Goal: Information Seeking & Learning: Learn about a topic

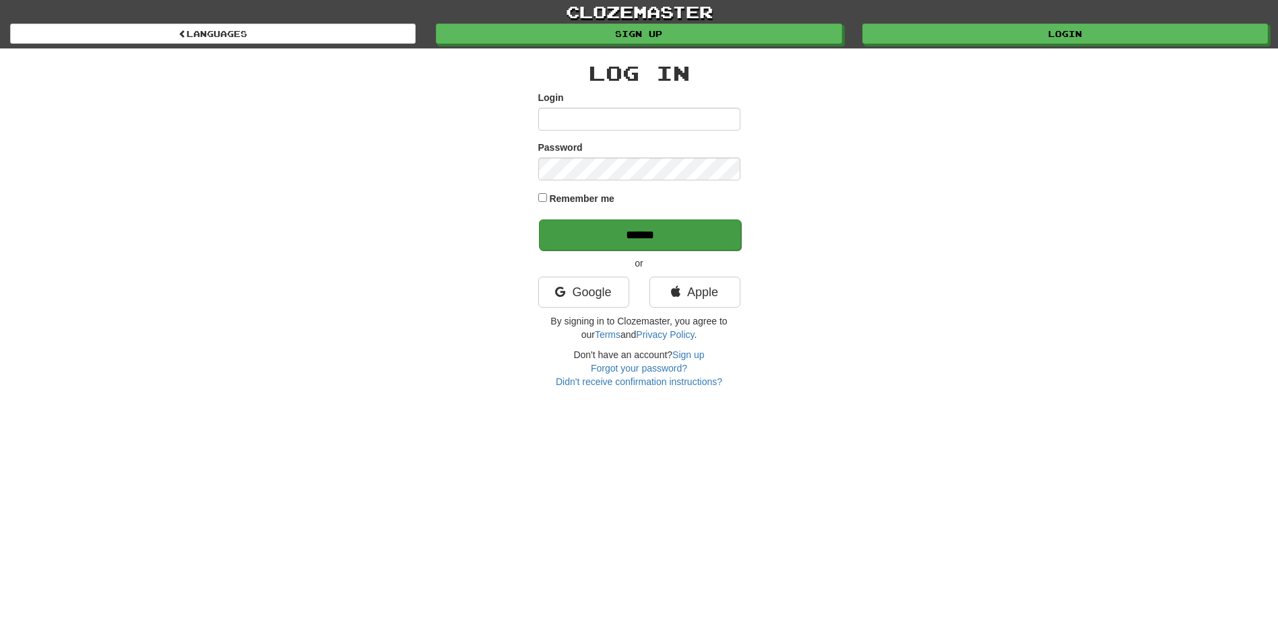
type input "*****"
click at [678, 229] on input "******" at bounding box center [640, 235] width 202 height 31
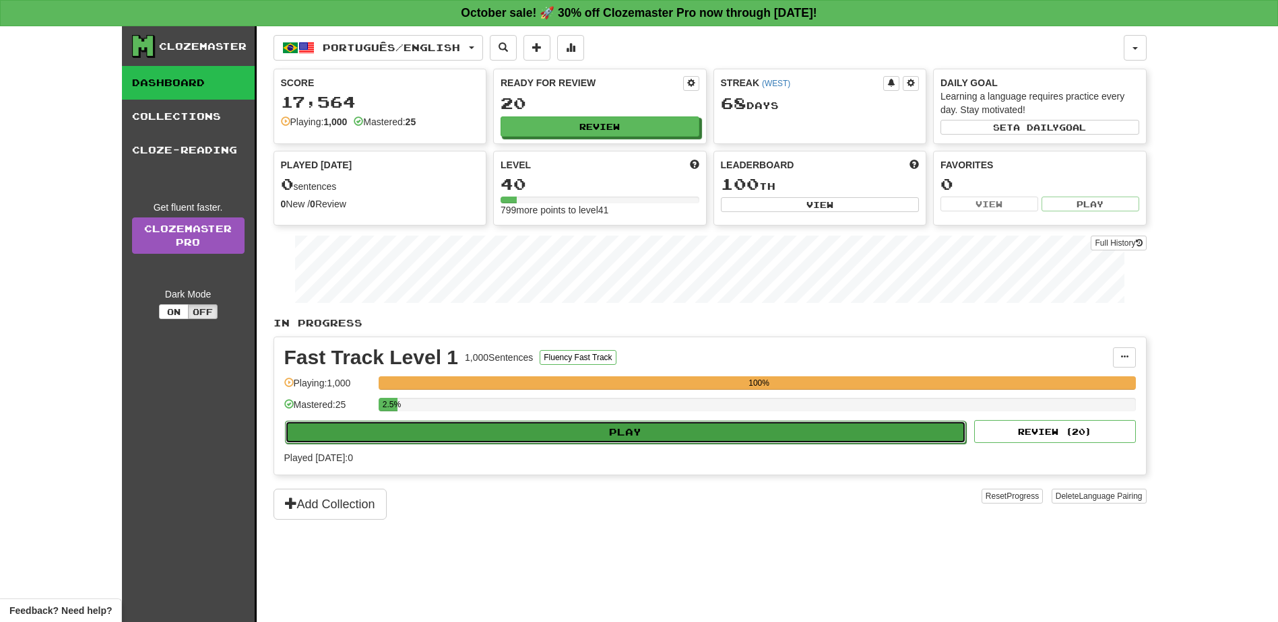
click at [580, 436] on button "Play" at bounding box center [626, 432] width 682 height 23
select select "**"
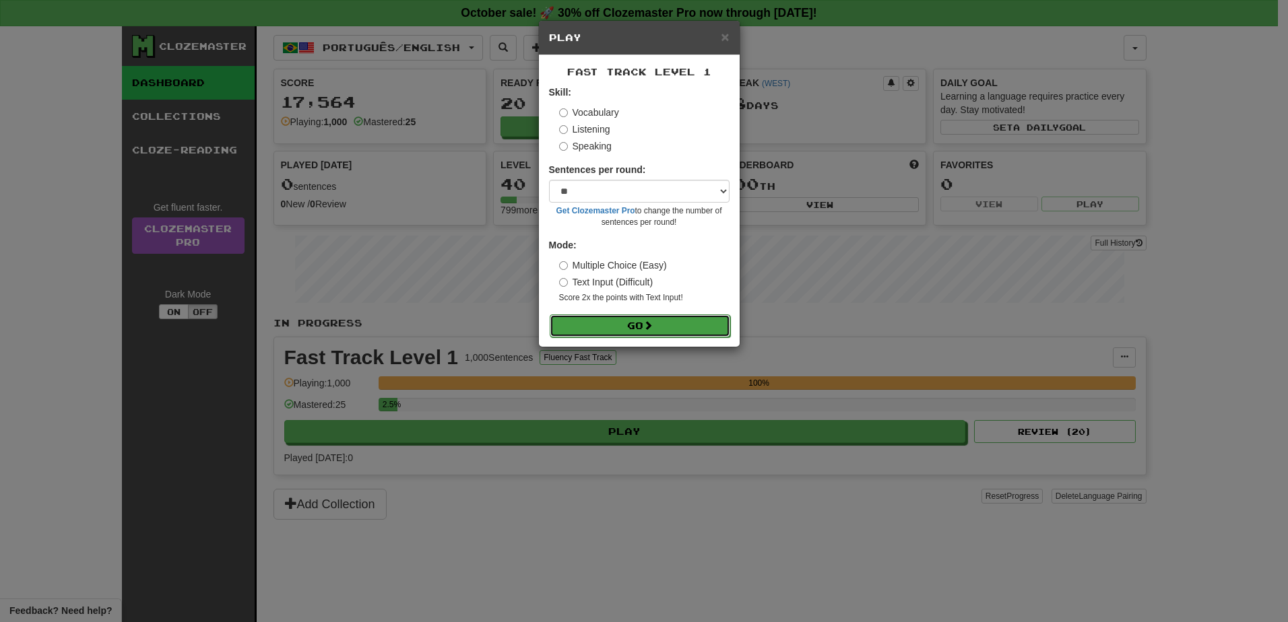
click at [618, 327] on button "Go" at bounding box center [640, 326] width 181 height 23
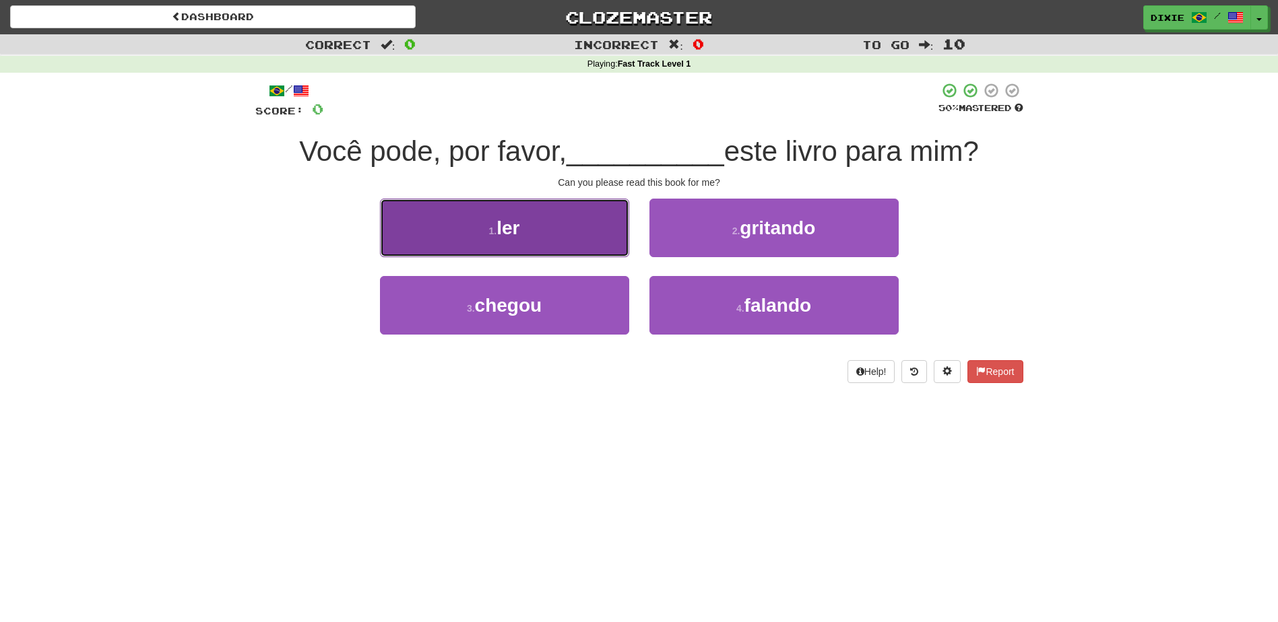
click at [538, 255] on button "1 . ler" at bounding box center [504, 228] width 249 height 59
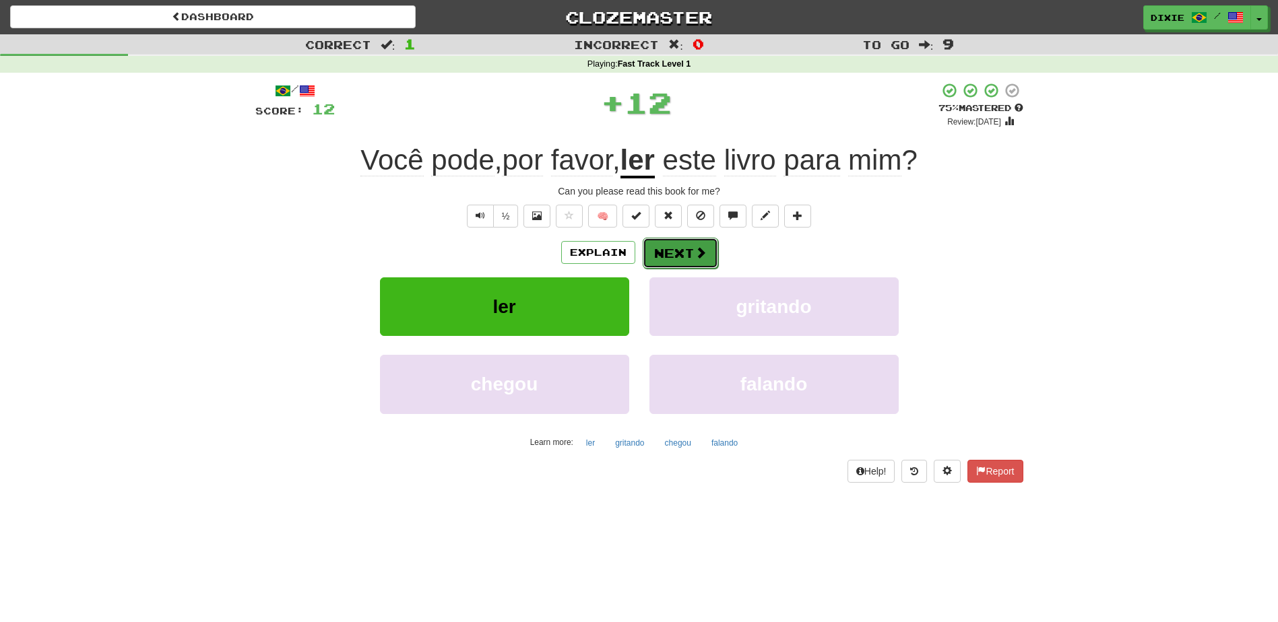
click at [675, 249] on button "Next" at bounding box center [680, 253] width 75 height 31
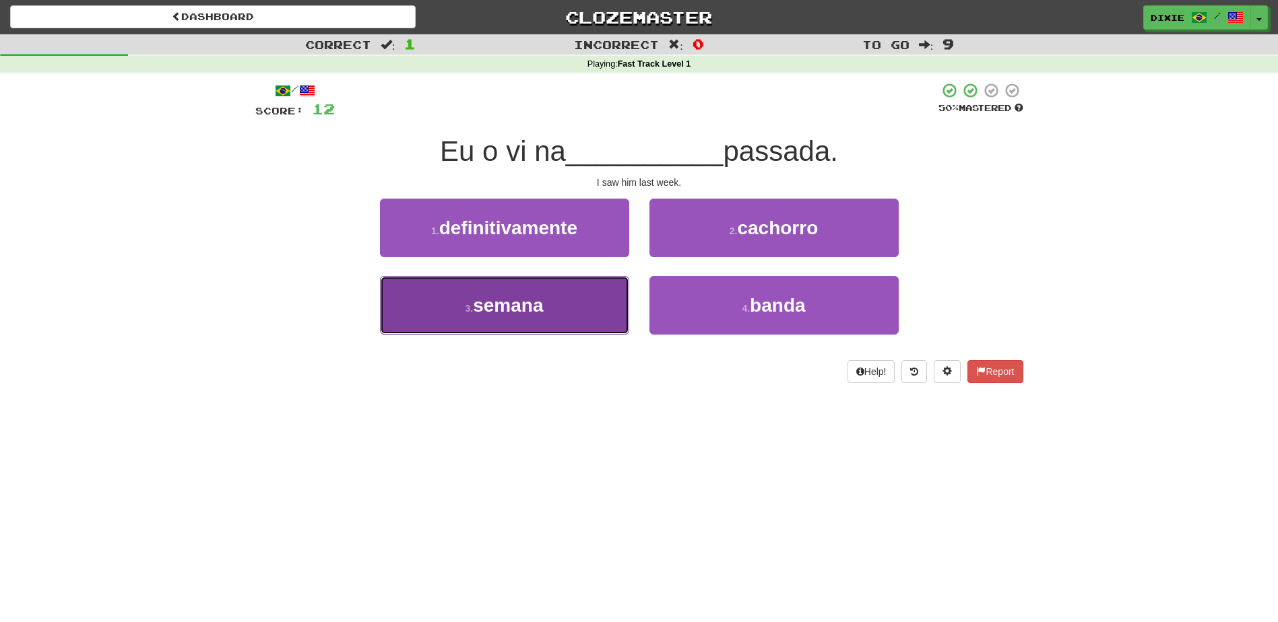
click at [566, 312] on button "3 . semana" at bounding box center [504, 305] width 249 height 59
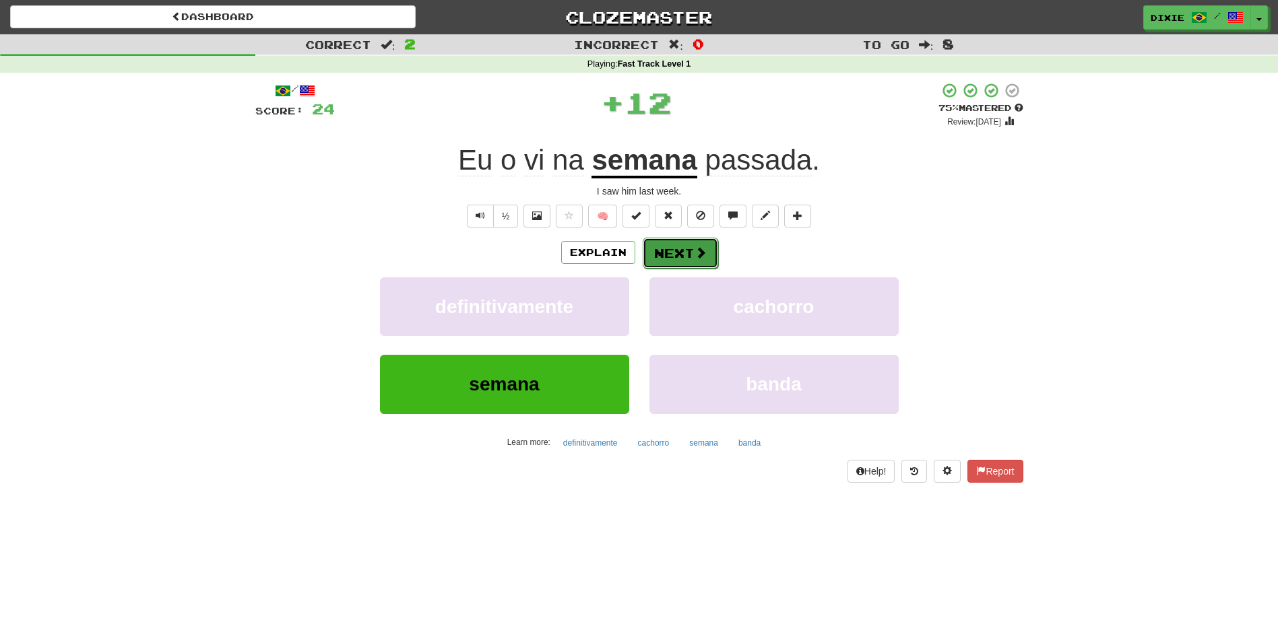
click at [646, 253] on button "Next" at bounding box center [680, 253] width 75 height 31
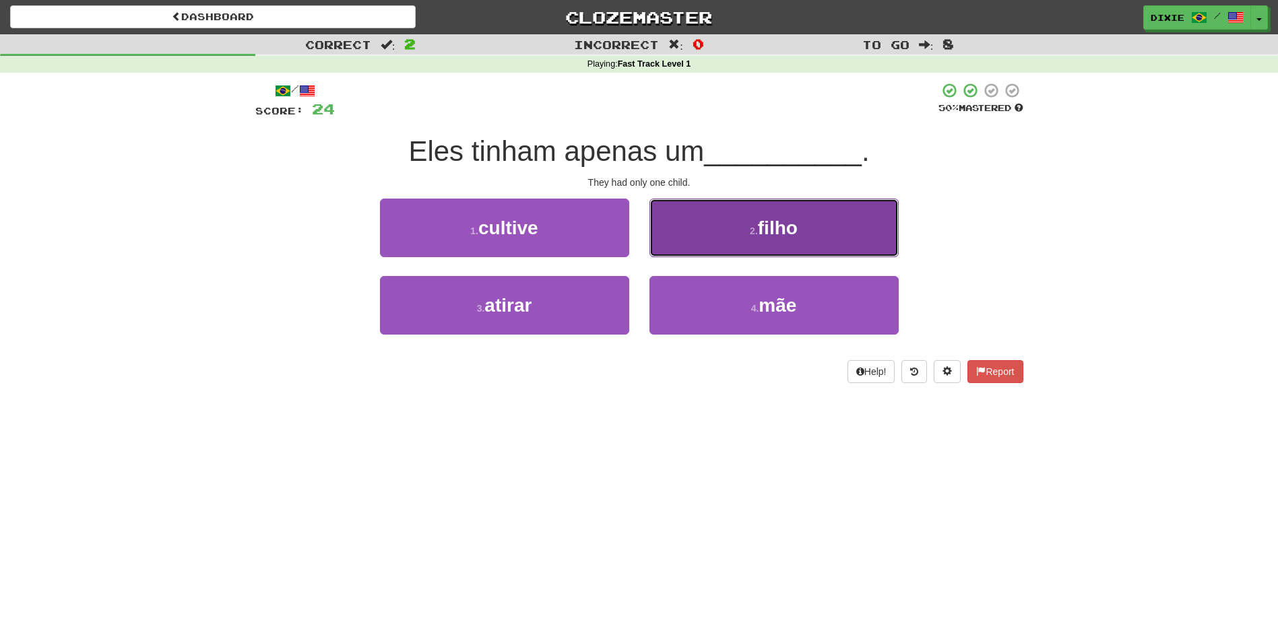
click at [679, 242] on button "2 . filho" at bounding box center [773, 228] width 249 height 59
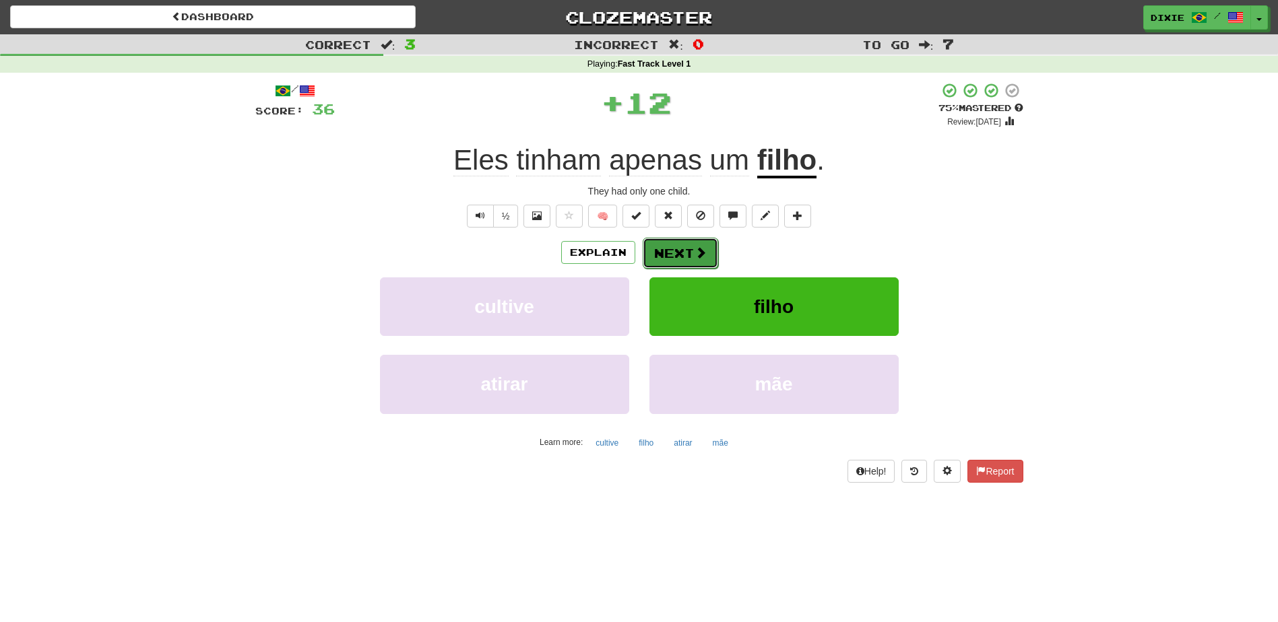
click at [658, 251] on button "Next" at bounding box center [680, 253] width 75 height 31
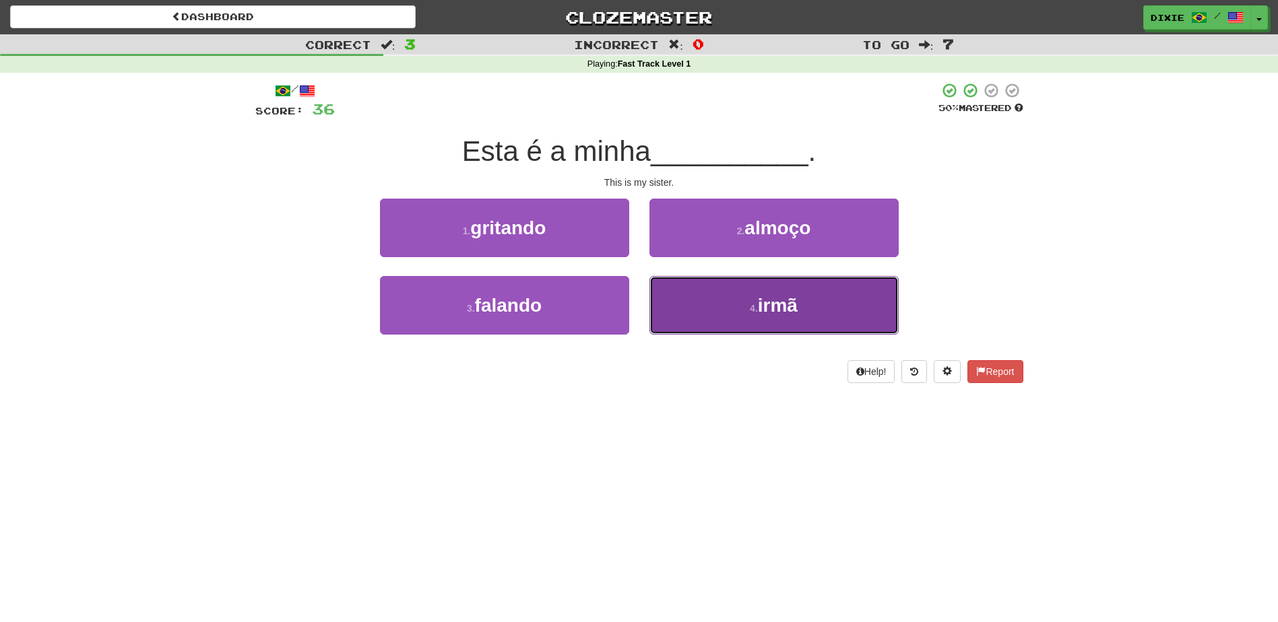
click at [668, 306] on button "4 . irmã" at bounding box center [773, 305] width 249 height 59
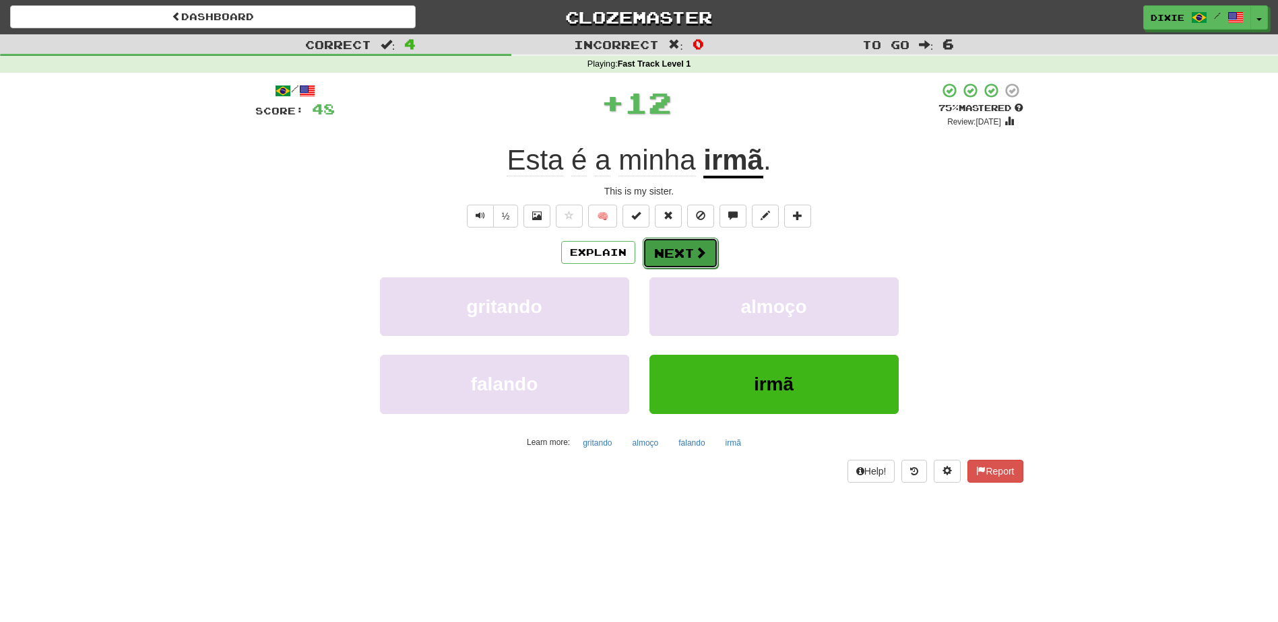
click at [649, 257] on button "Next" at bounding box center [680, 253] width 75 height 31
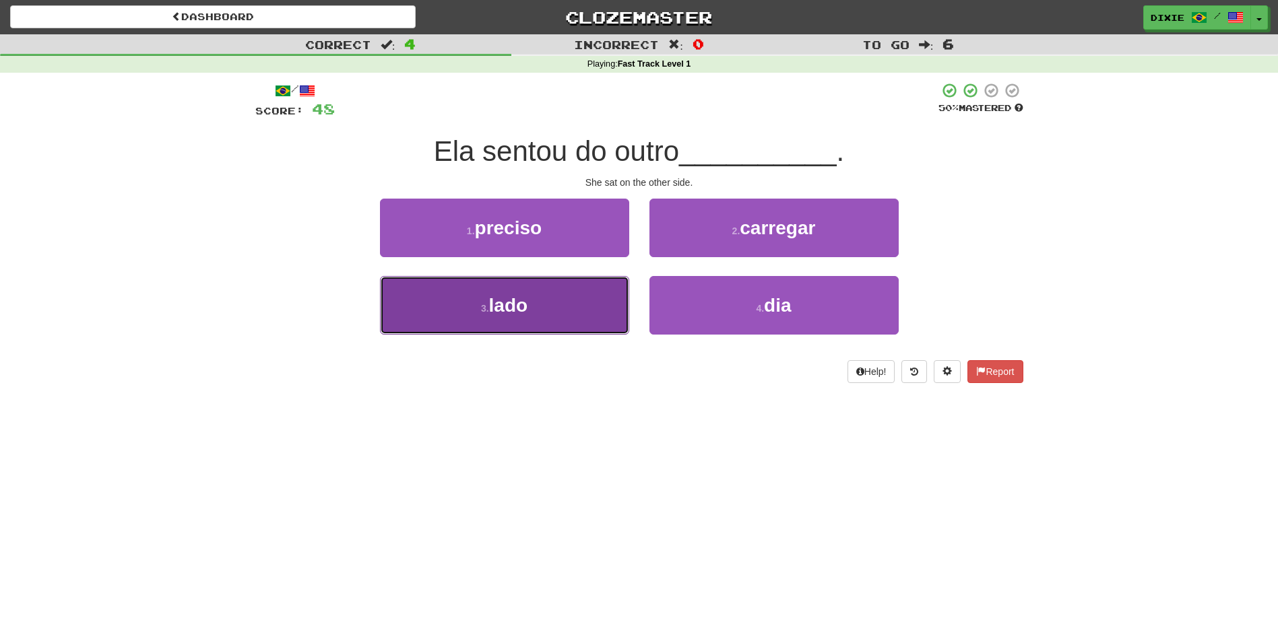
click at [612, 305] on button "3 . lado" at bounding box center [504, 305] width 249 height 59
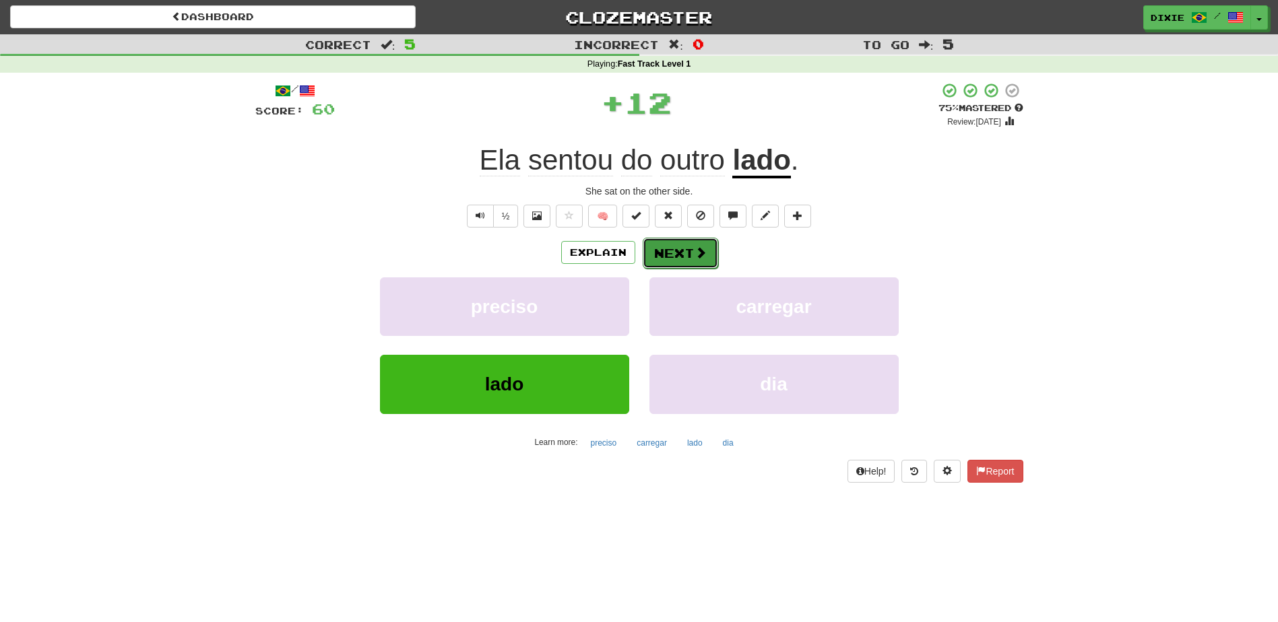
click at [663, 244] on button "Next" at bounding box center [680, 253] width 75 height 31
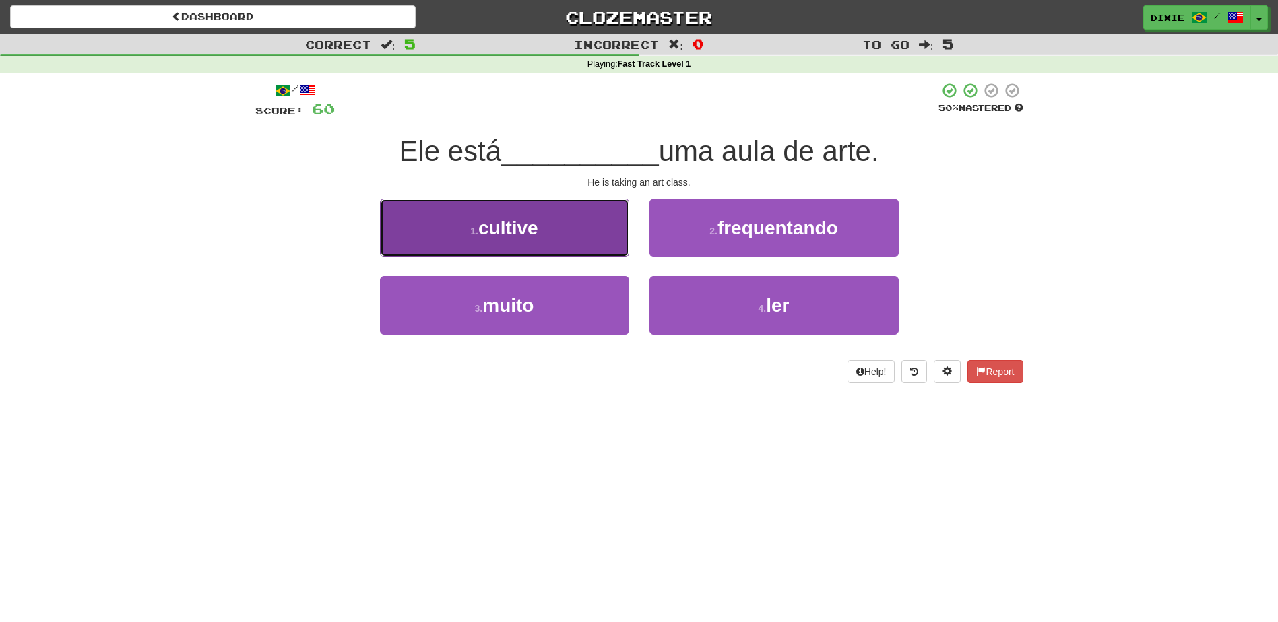
click at [609, 249] on button "1 . cultive" at bounding box center [504, 228] width 249 height 59
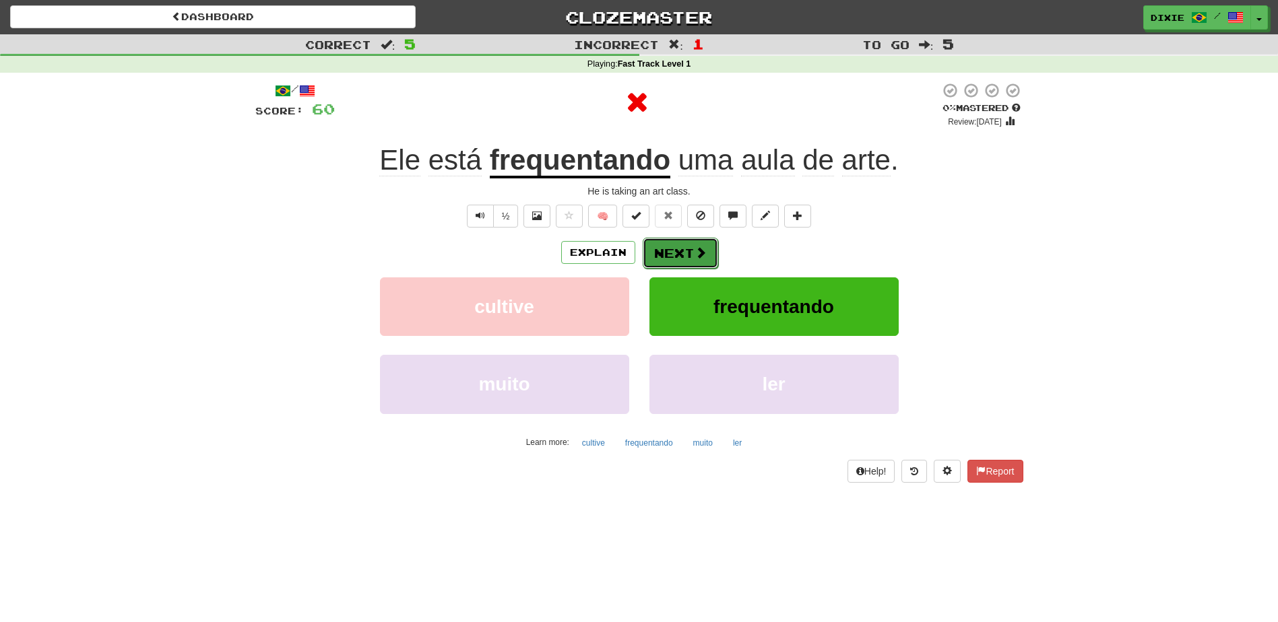
click at [653, 256] on button "Next" at bounding box center [680, 253] width 75 height 31
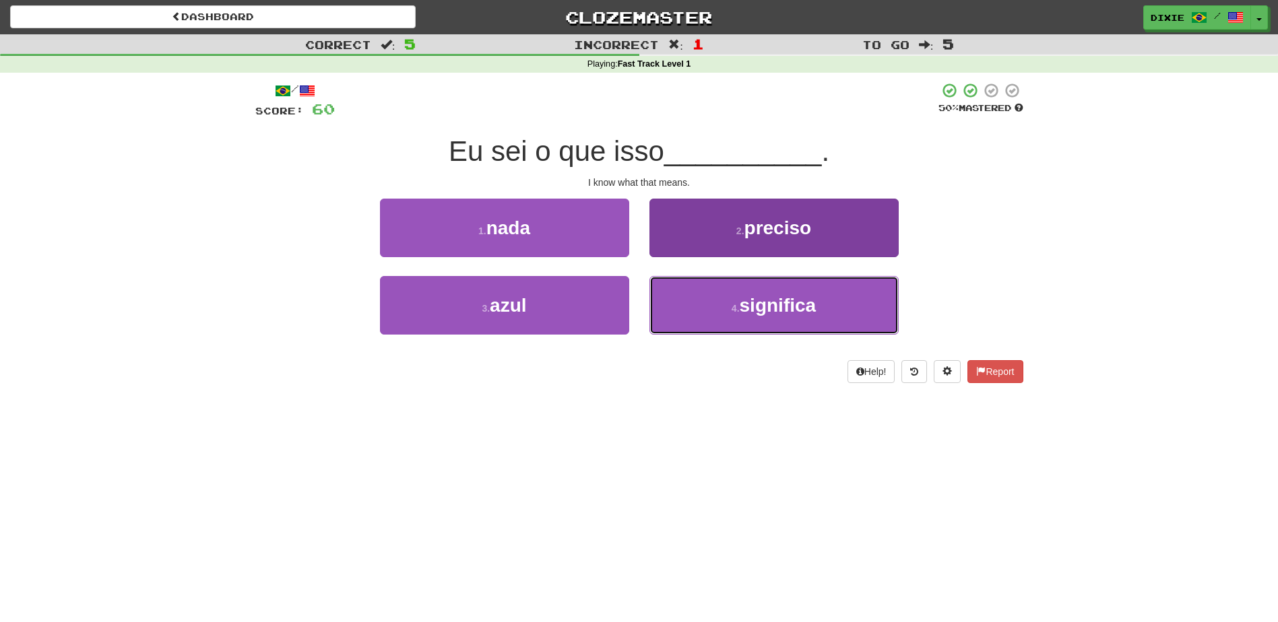
click at [713, 298] on button "4 . significa" at bounding box center [773, 305] width 249 height 59
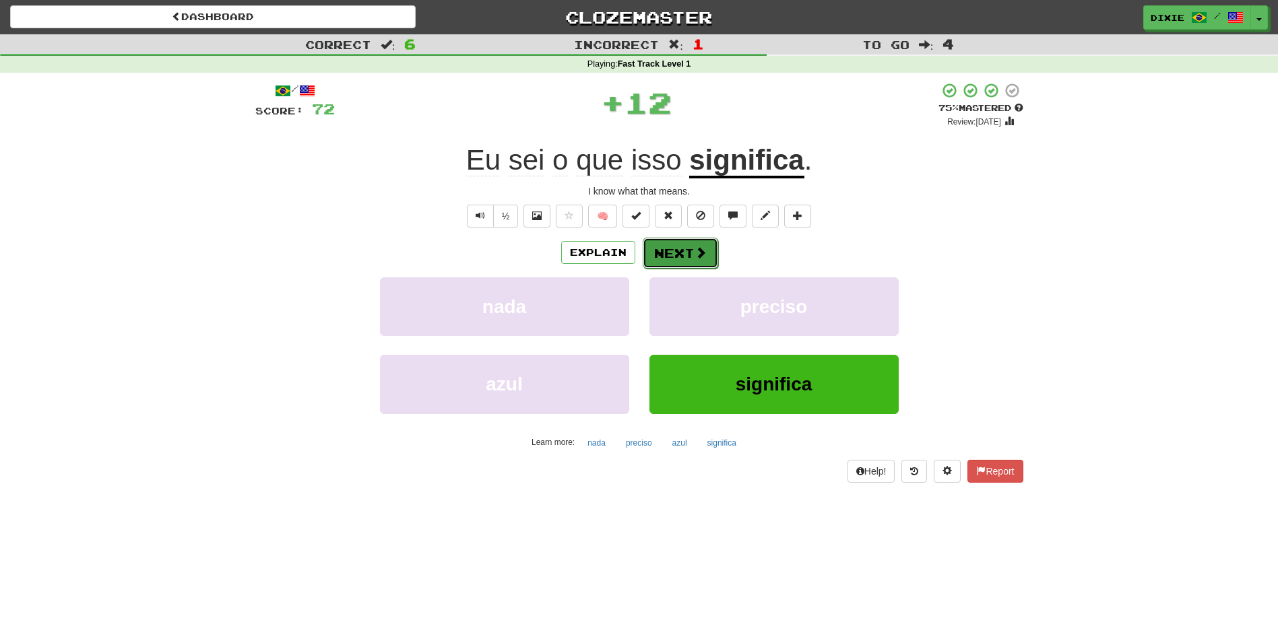
click at [672, 251] on button "Next" at bounding box center [680, 253] width 75 height 31
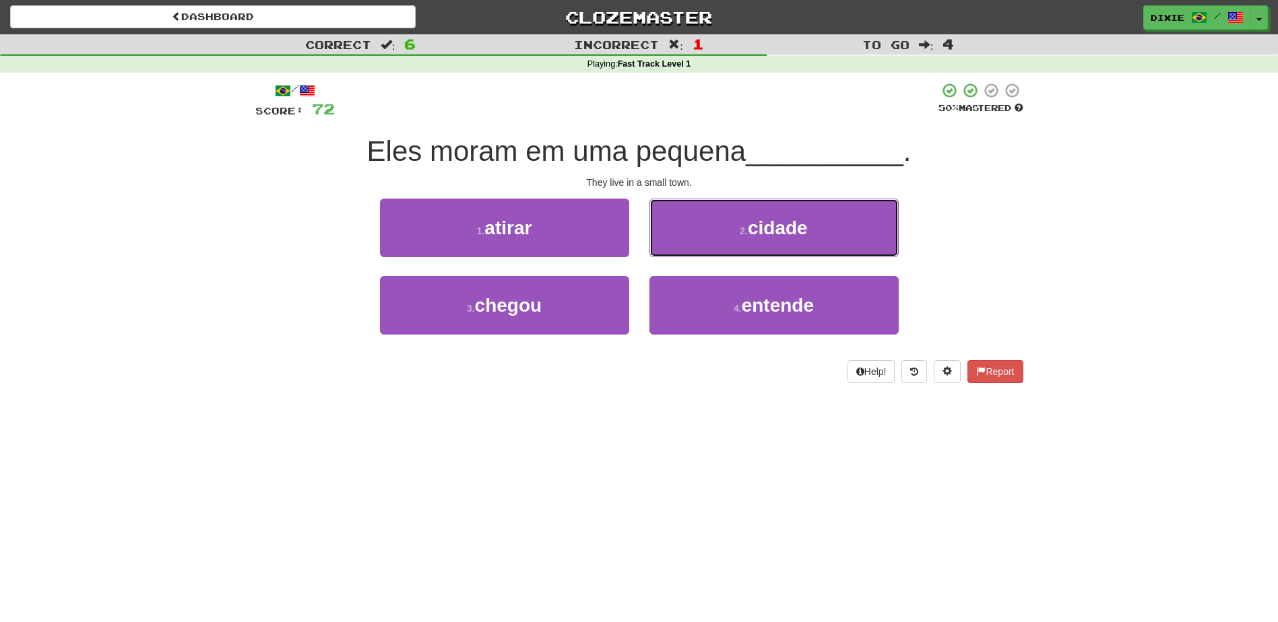
click at [672, 251] on button "2 . cidade" at bounding box center [773, 228] width 249 height 59
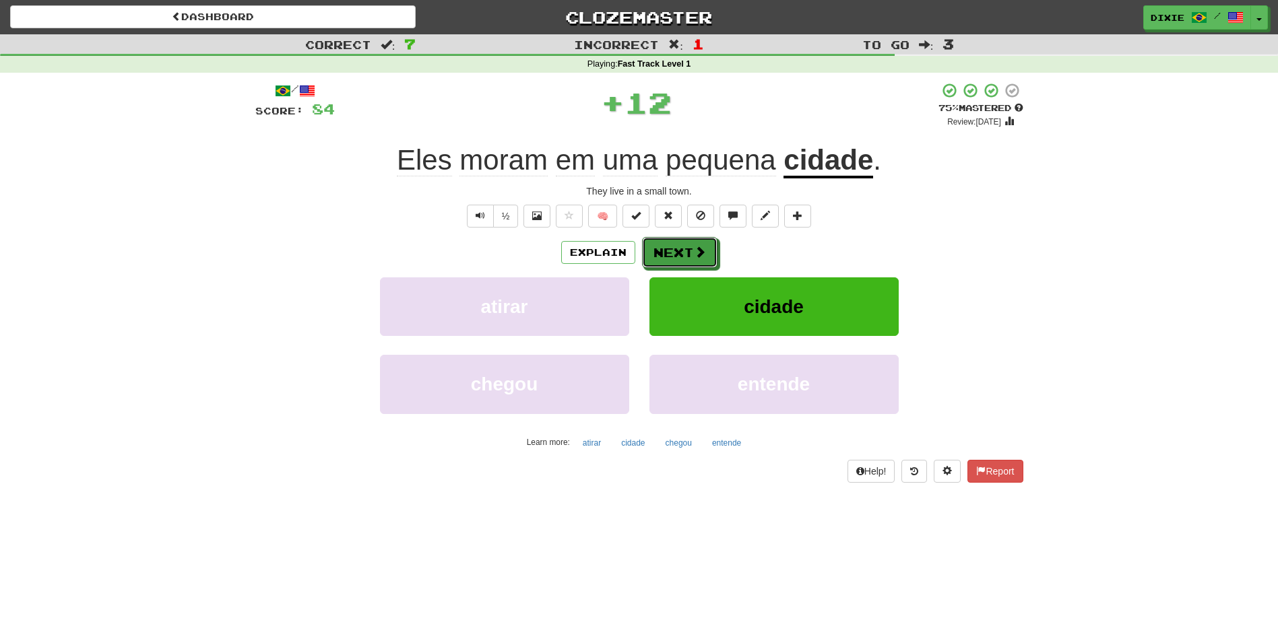
click at [672, 251] on button "Next" at bounding box center [679, 252] width 75 height 31
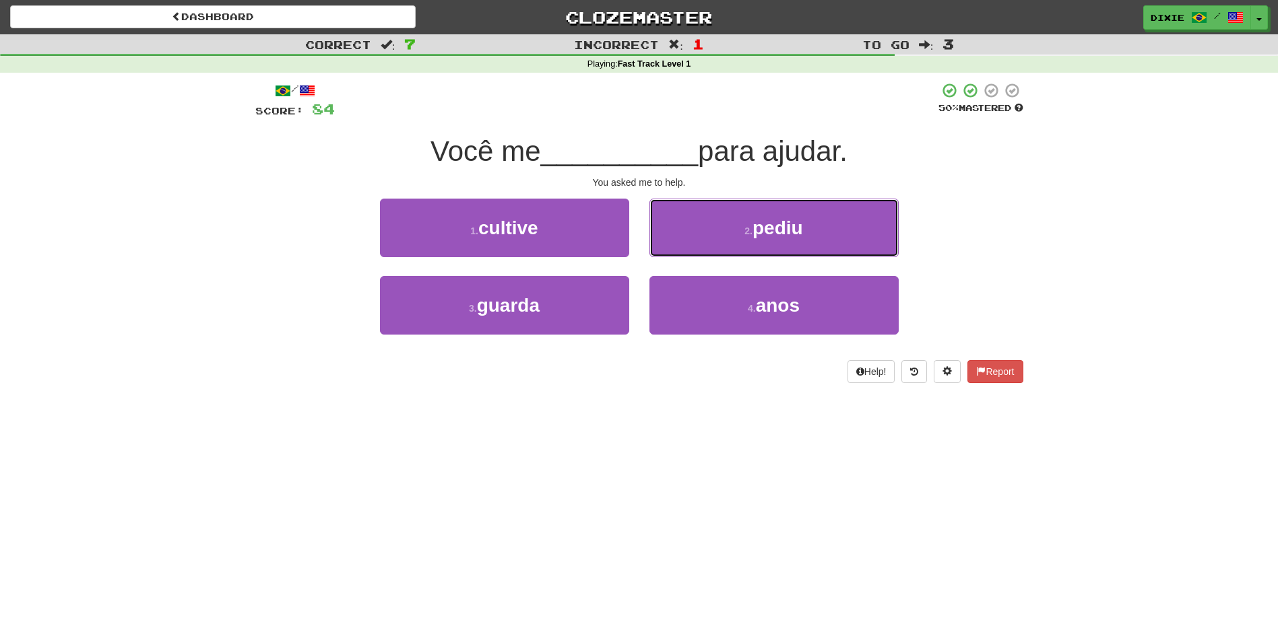
click at [672, 251] on button "2 . pediu" at bounding box center [773, 228] width 249 height 59
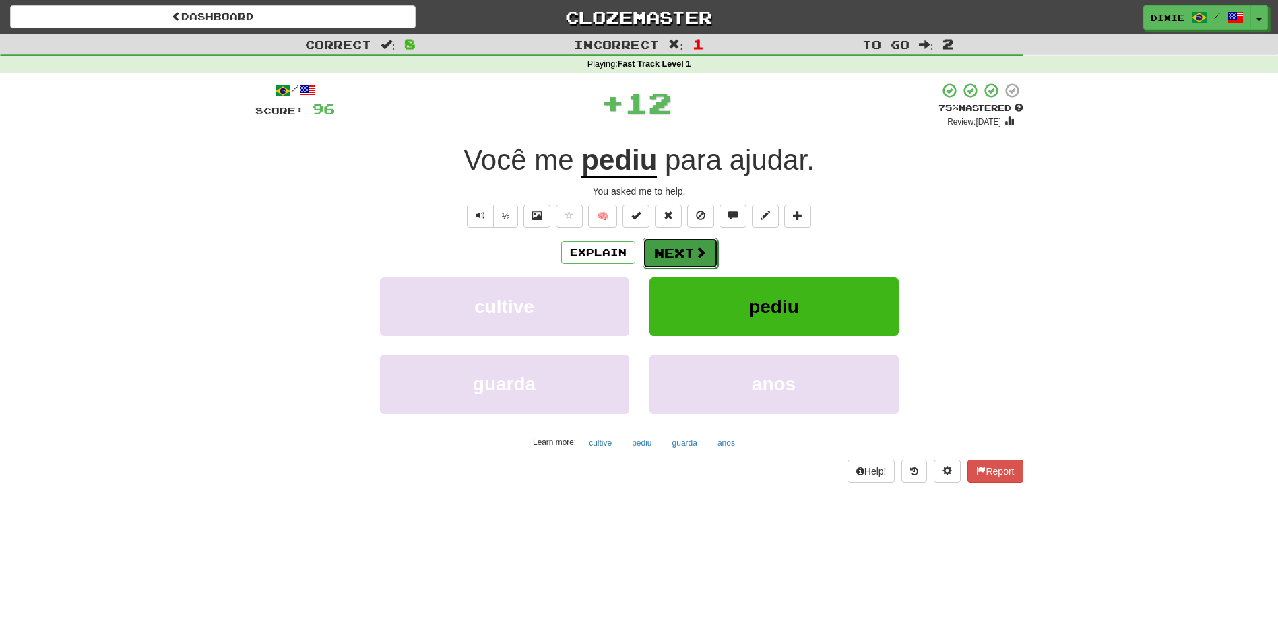
click at [670, 249] on button "Next" at bounding box center [680, 253] width 75 height 31
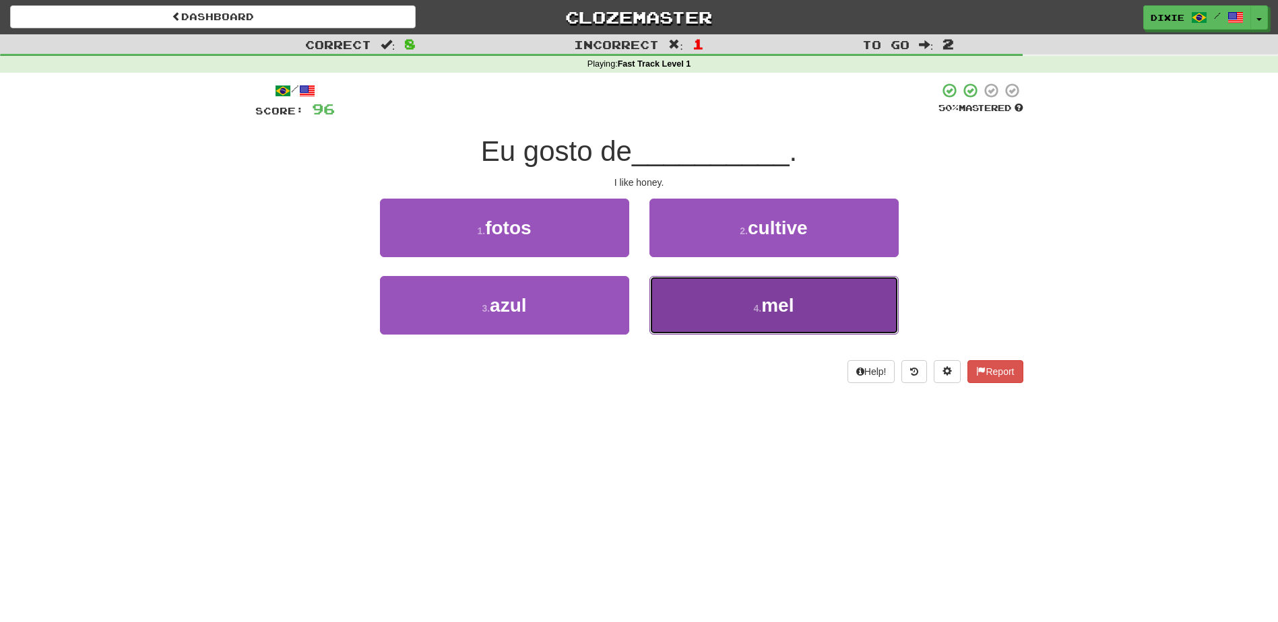
click at [690, 317] on button "4 . mel" at bounding box center [773, 305] width 249 height 59
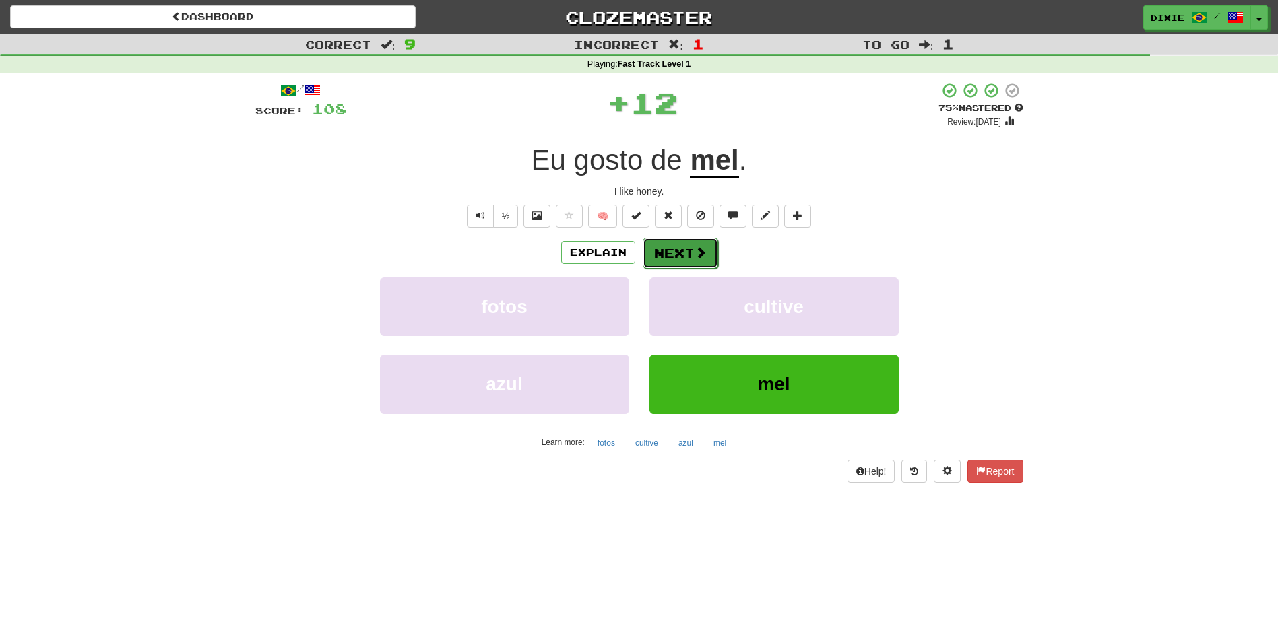
click at [669, 255] on button "Next" at bounding box center [680, 253] width 75 height 31
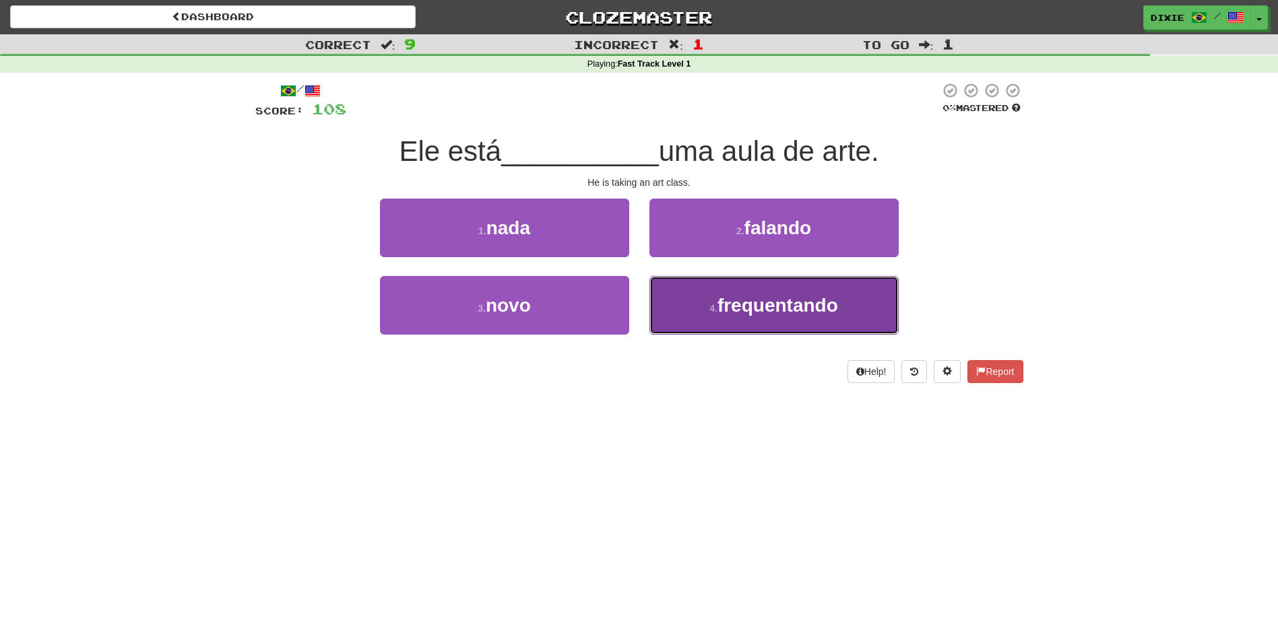
click at [667, 306] on button "4 . frequentando" at bounding box center [773, 305] width 249 height 59
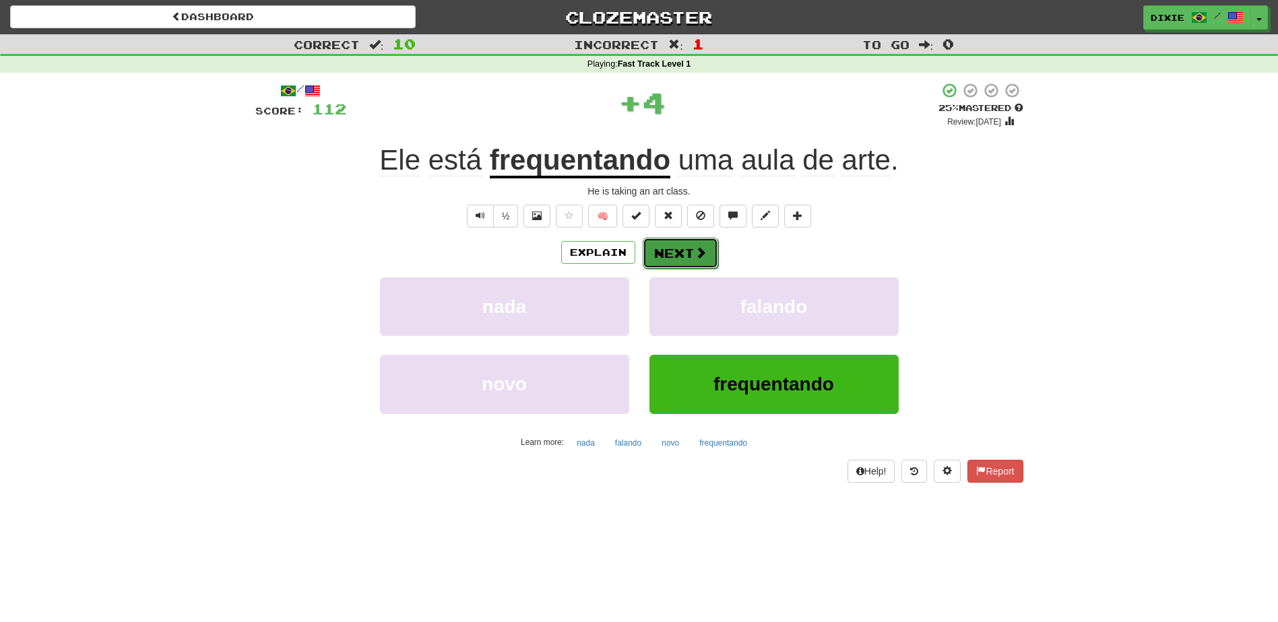
click at [656, 253] on button "Next" at bounding box center [680, 253] width 75 height 31
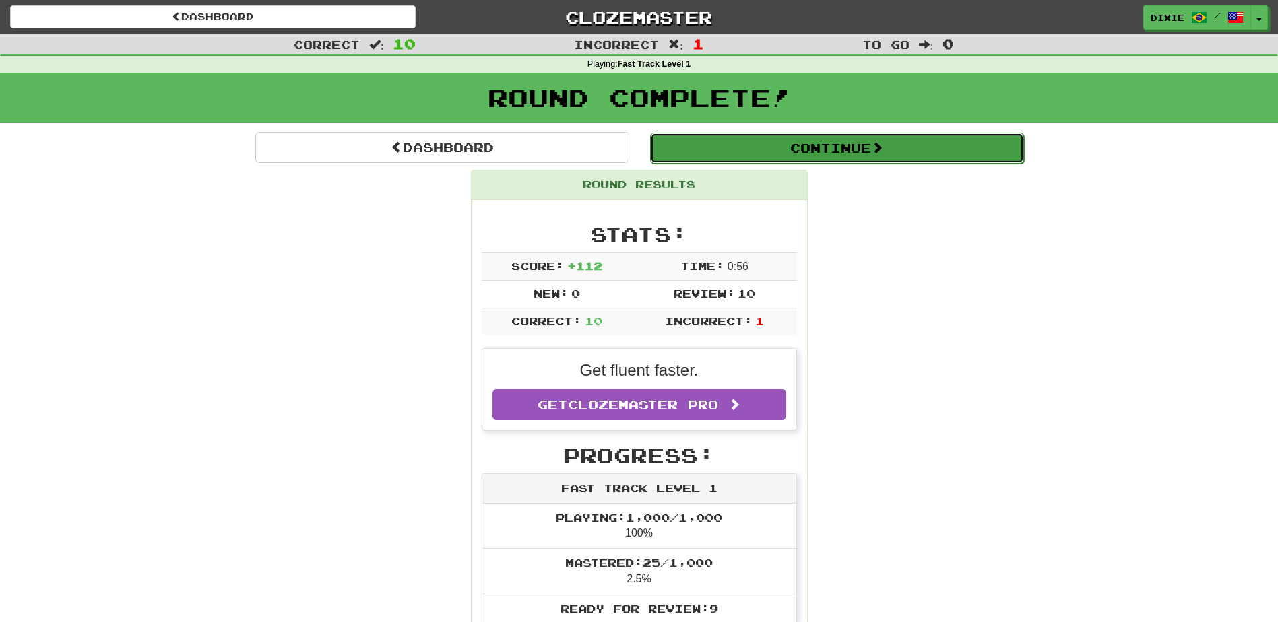
click at [849, 146] on button "Continue" at bounding box center [837, 148] width 374 height 31
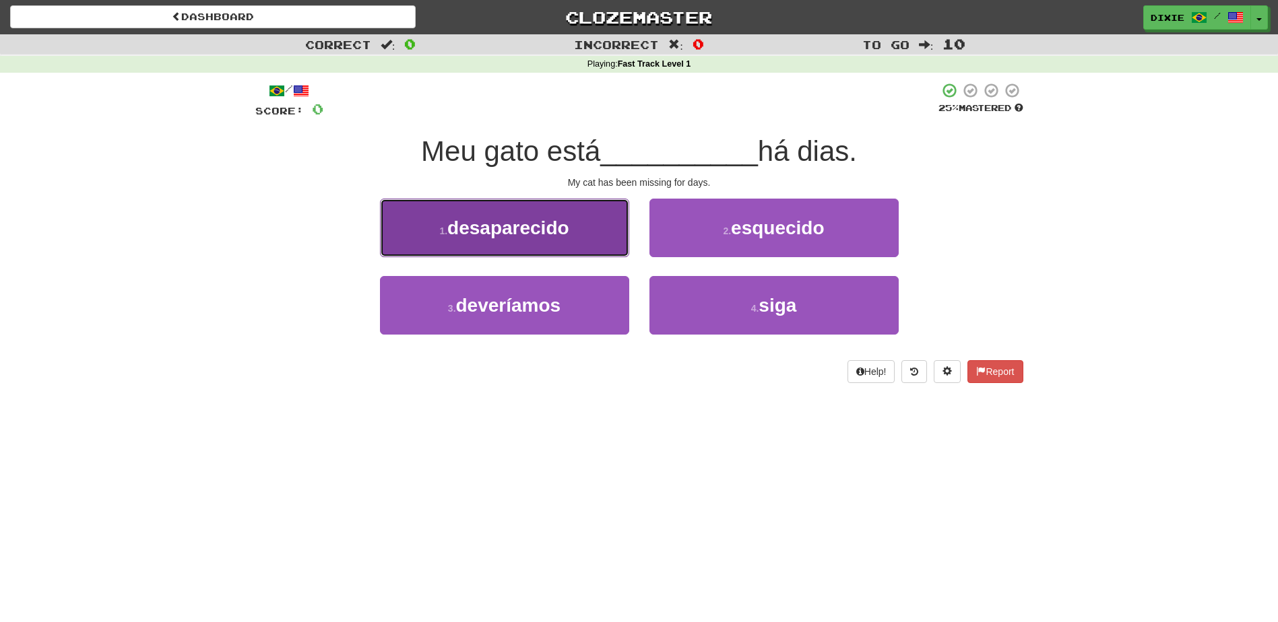
click at [596, 228] on button "1 . desaparecido" at bounding box center [504, 228] width 249 height 59
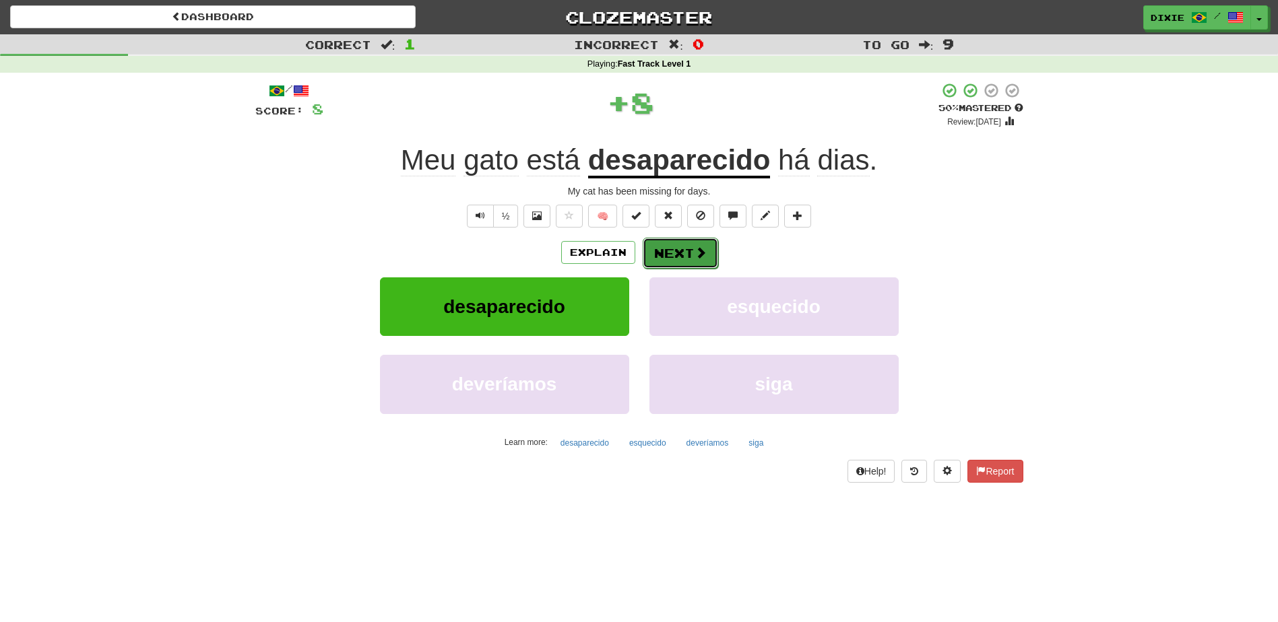
click at [648, 257] on button "Next" at bounding box center [680, 253] width 75 height 31
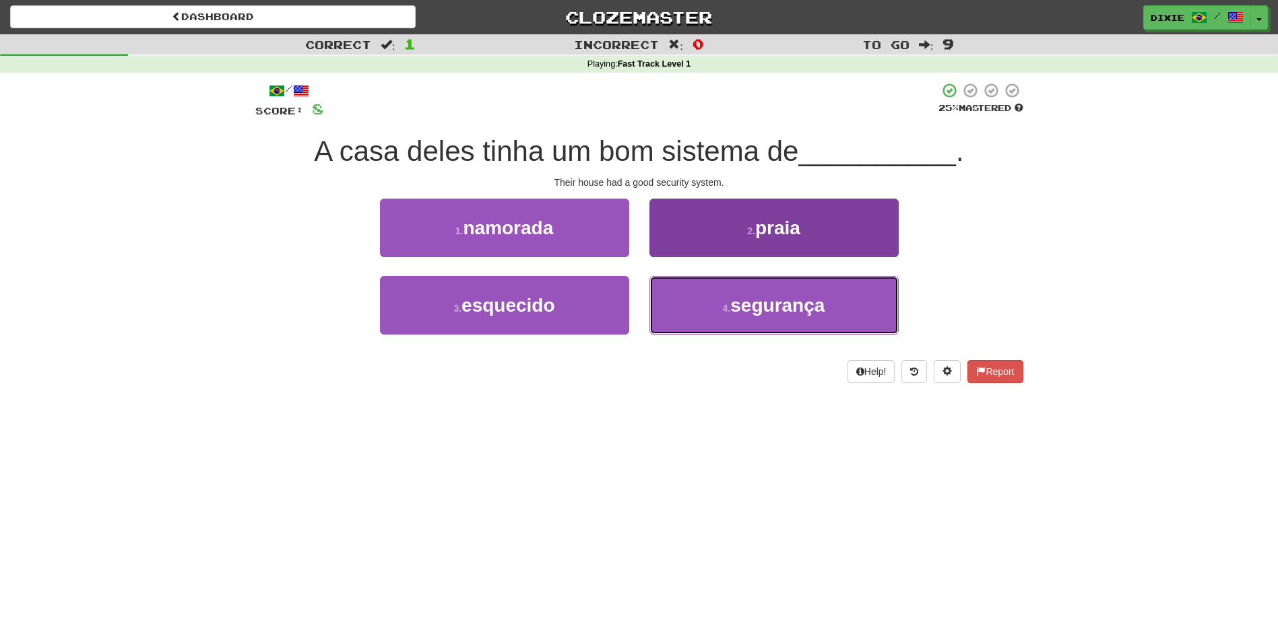
click at [662, 294] on button "4 . segurança" at bounding box center [773, 305] width 249 height 59
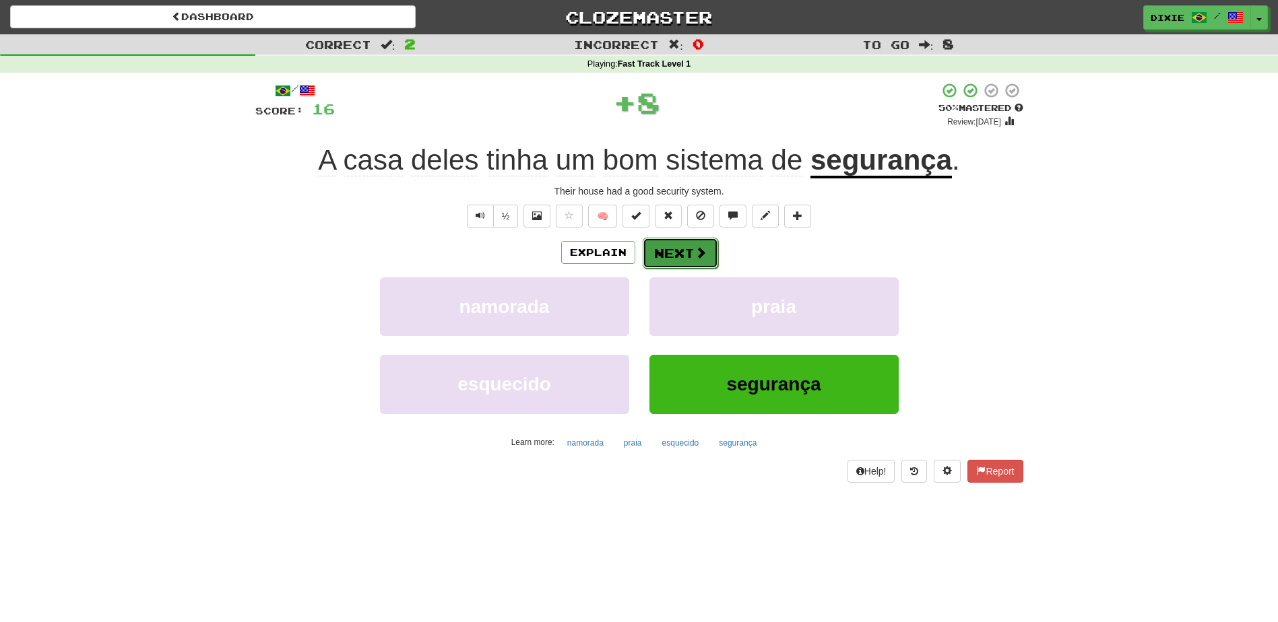
click at [648, 251] on button "Next" at bounding box center [680, 253] width 75 height 31
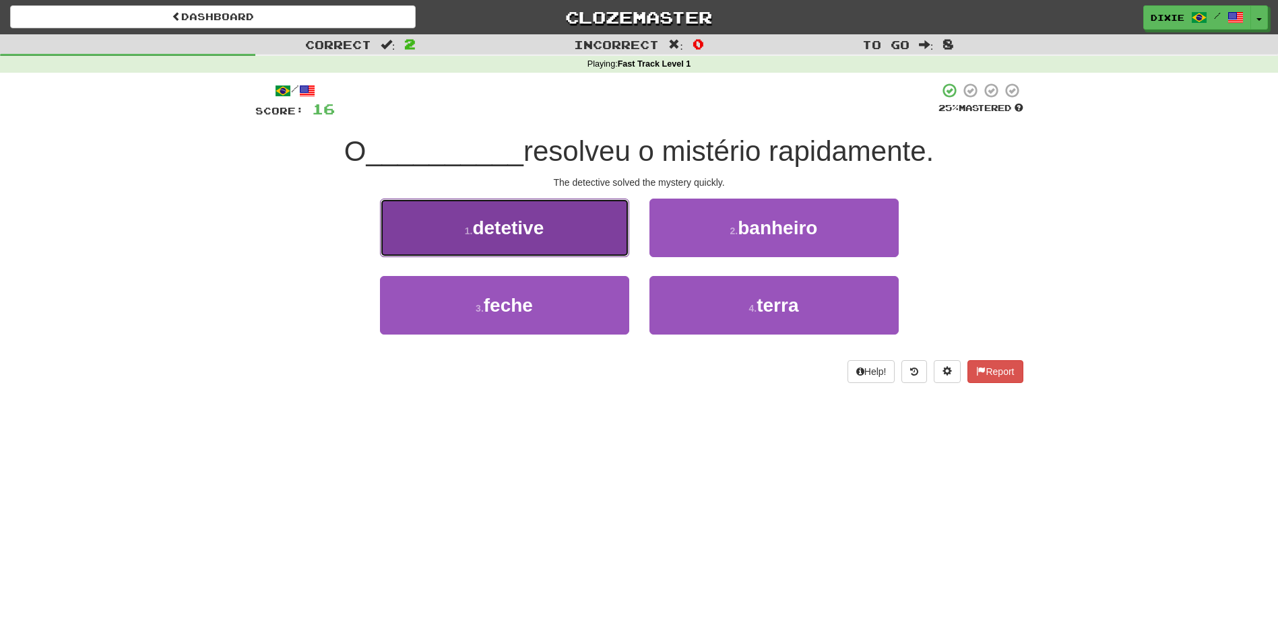
click at [606, 249] on button "1 . detetive" at bounding box center [504, 228] width 249 height 59
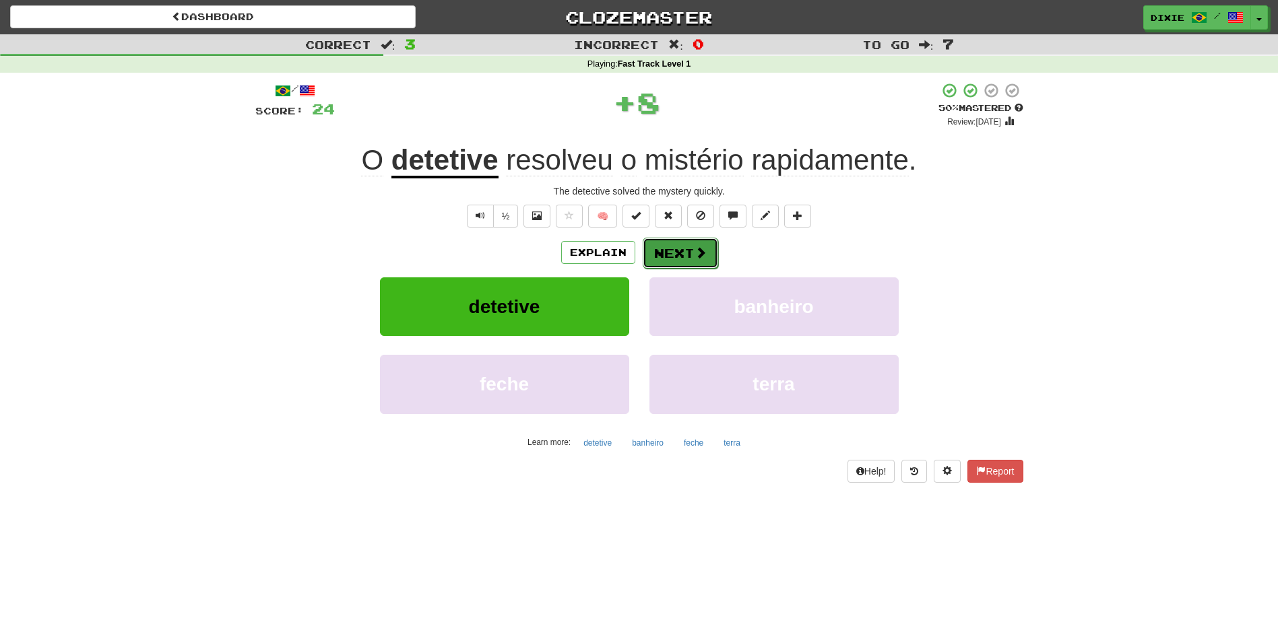
click at [666, 247] on button "Next" at bounding box center [680, 253] width 75 height 31
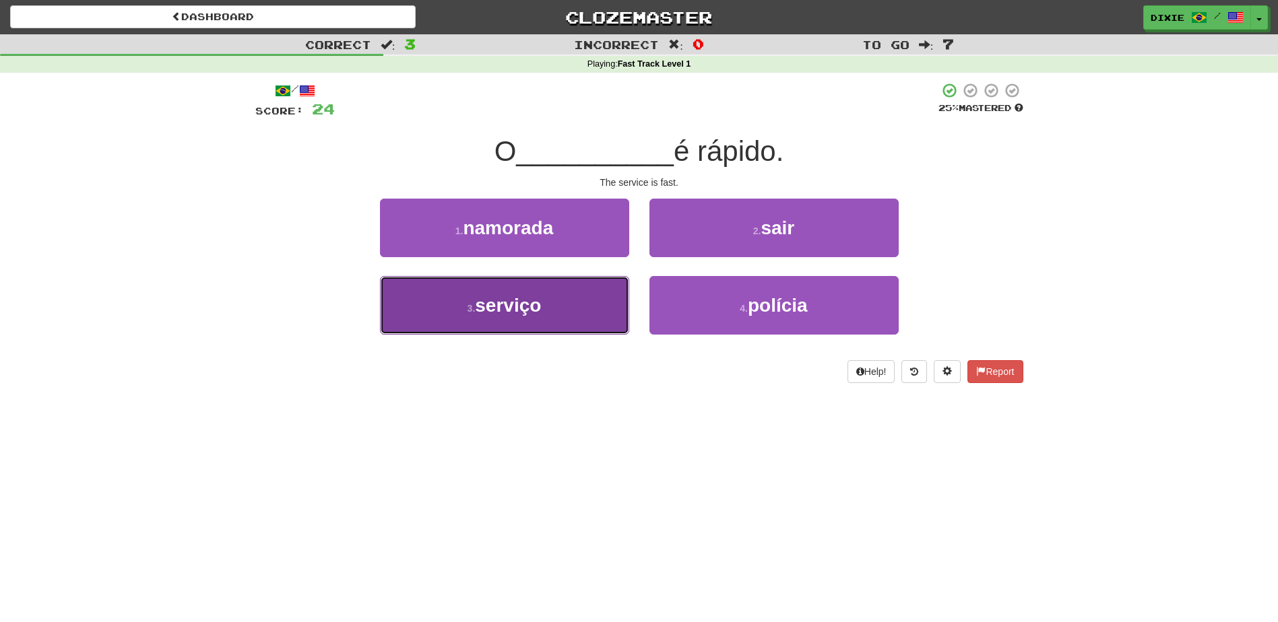
click at [597, 311] on button "3 . serviço" at bounding box center [504, 305] width 249 height 59
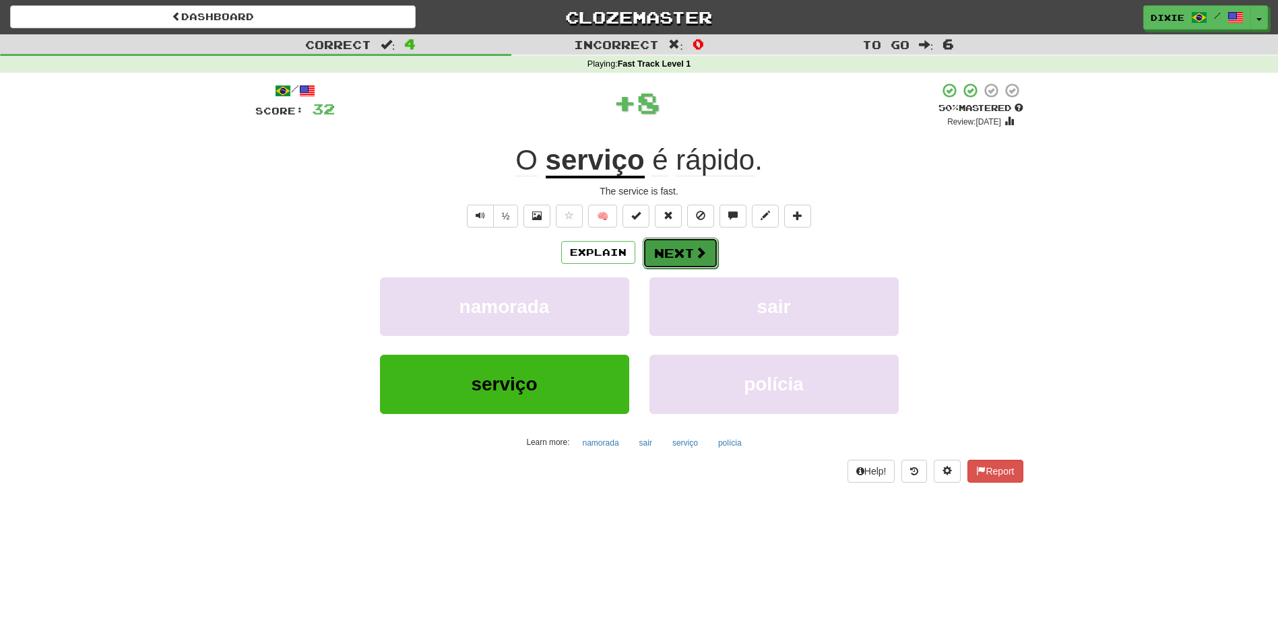
click at [650, 251] on button "Next" at bounding box center [680, 253] width 75 height 31
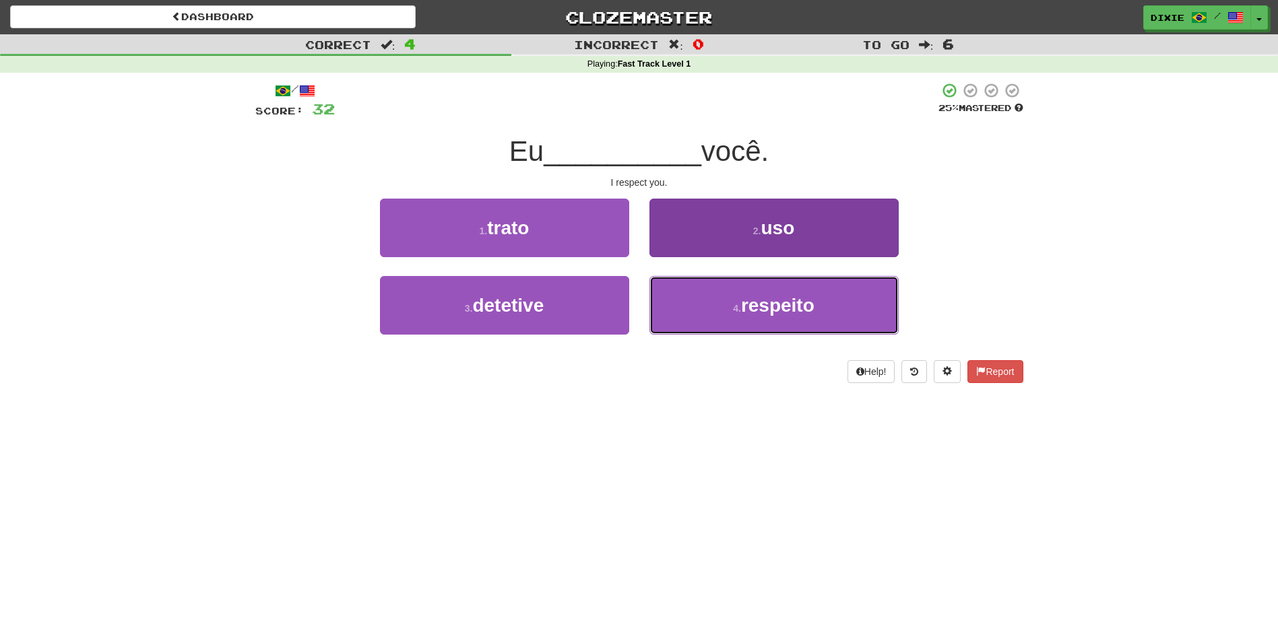
click at [670, 300] on button "4 . respeito" at bounding box center [773, 305] width 249 height 59
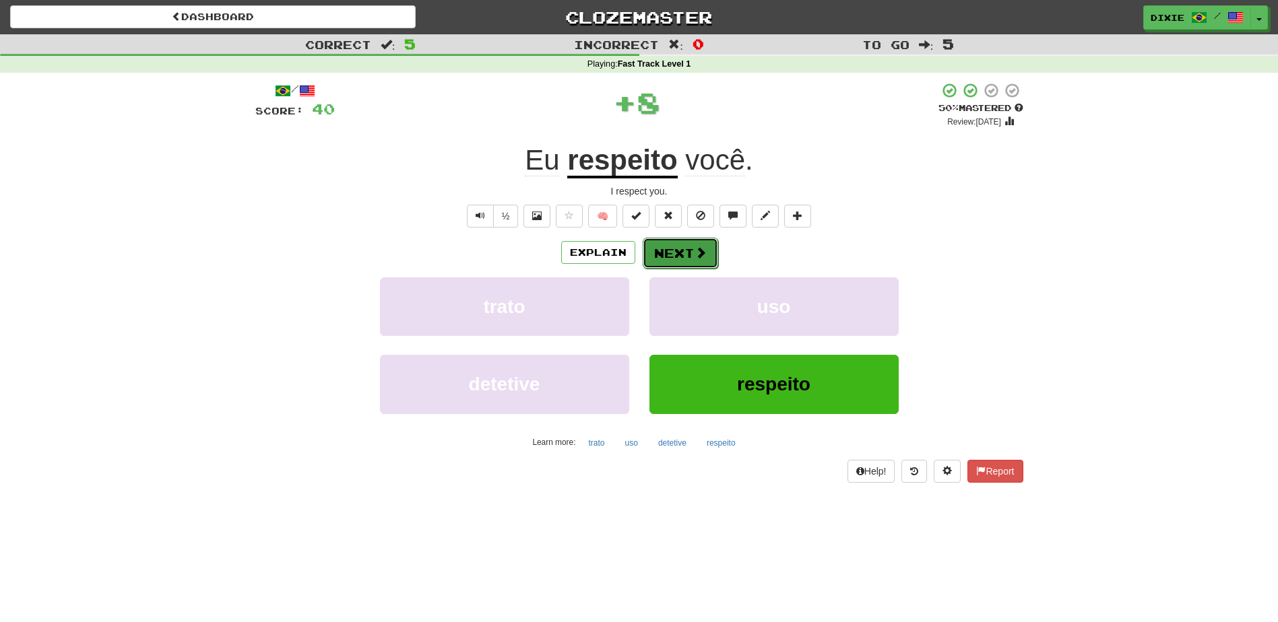
click at [647, 254] on button "Next" at bounding box center [680, 253] width 75 height 31
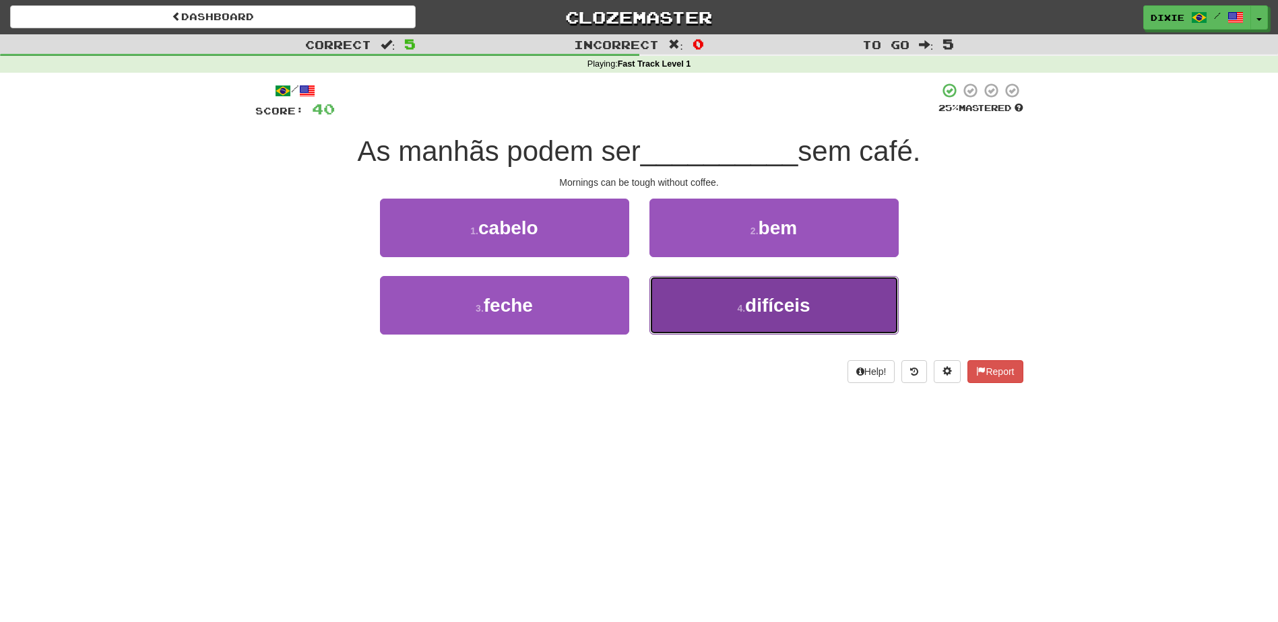
click at [665, 301] on button "4 . difíceis" at bounding box center [773, 305] width 249 height 59
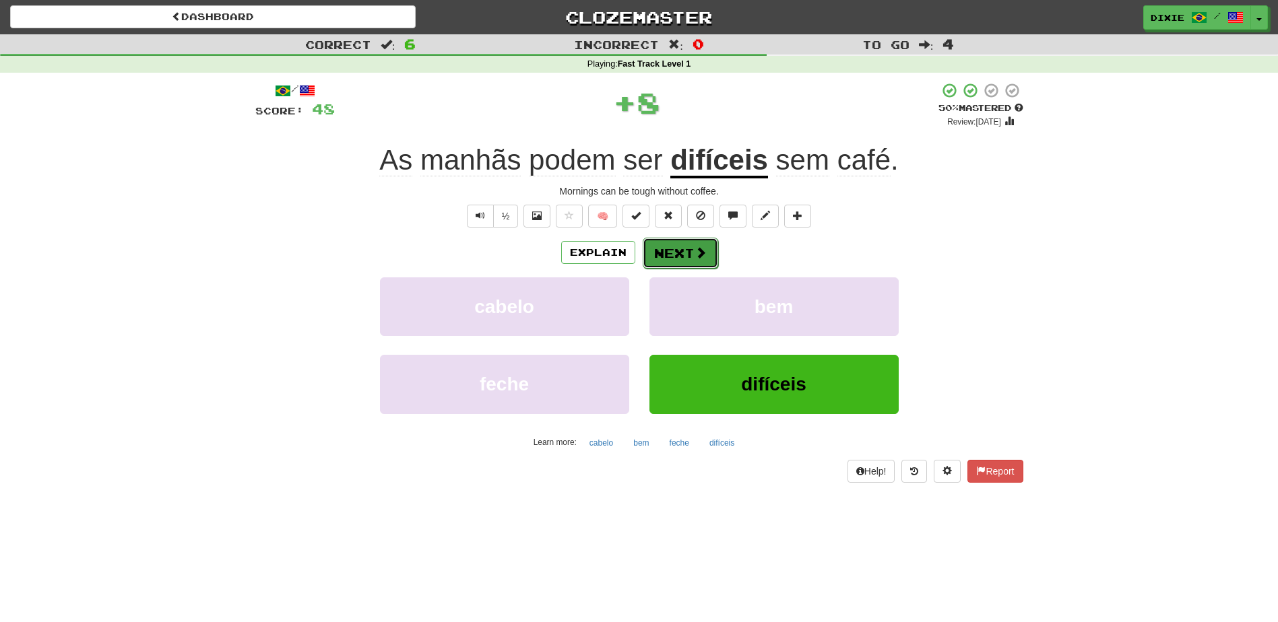
click at [651, 250] on button "Next" at bounding box center [680, 253] width 75 height 31
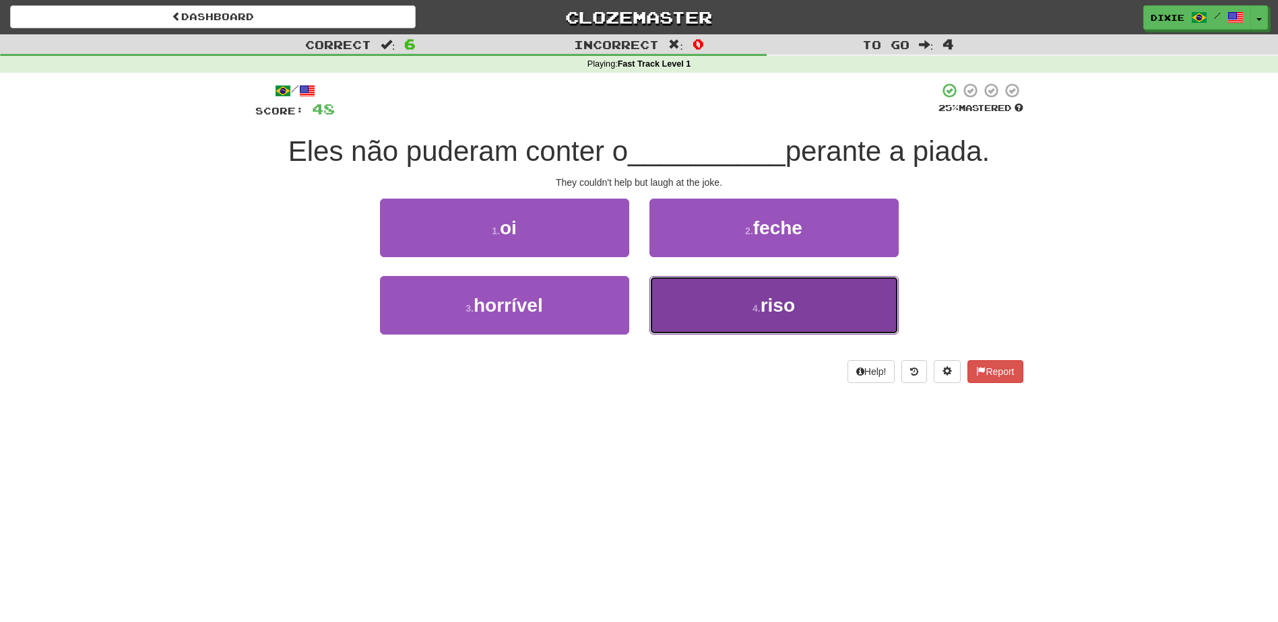
click at [665, 316] on button "4 . riso" at bounding box center [773, 305] width 249 height 59
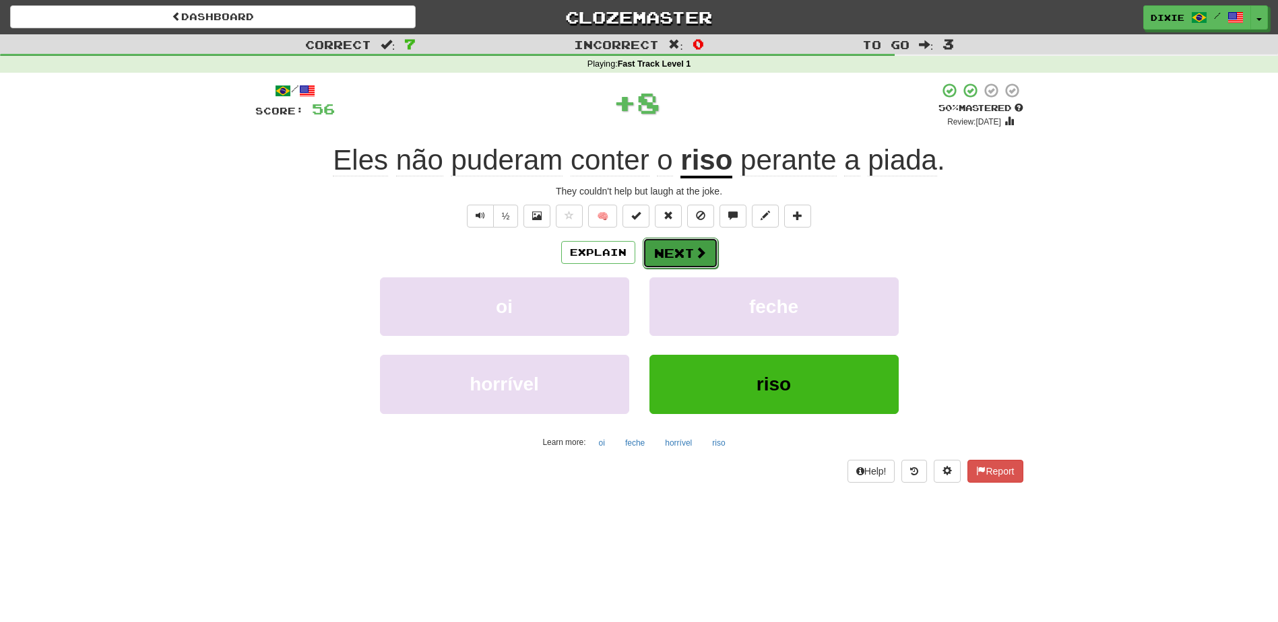
click at [653, 261] on button "Next" at bounding box center [680, 253] width 75 height 31
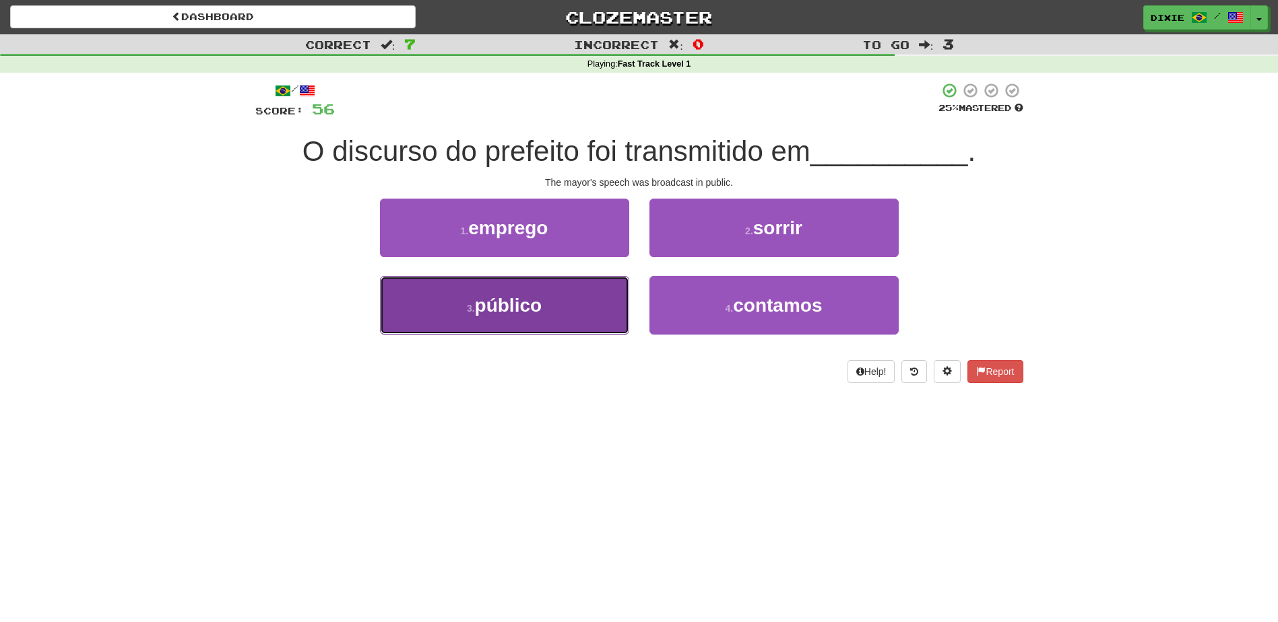
click at [590, 303] on button "3 . público" at bounding box center [504, 305] width 249 height 59
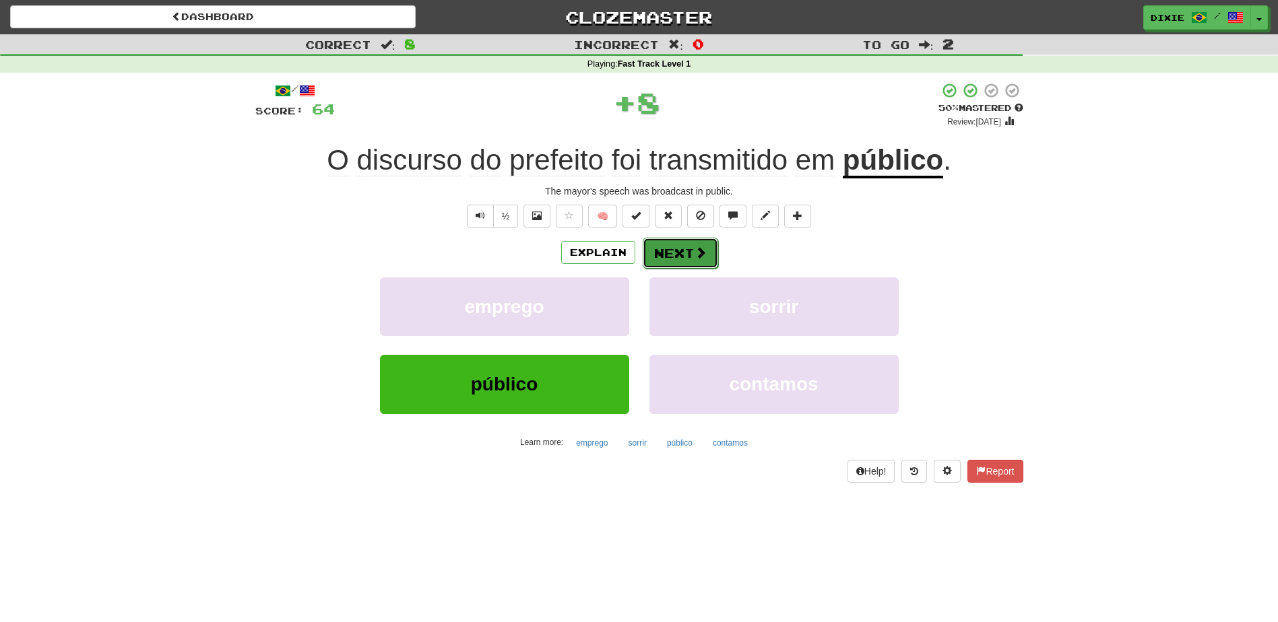
click at [651, 254] on button "Next" at bounding box center [680, 253] width 75 height 31
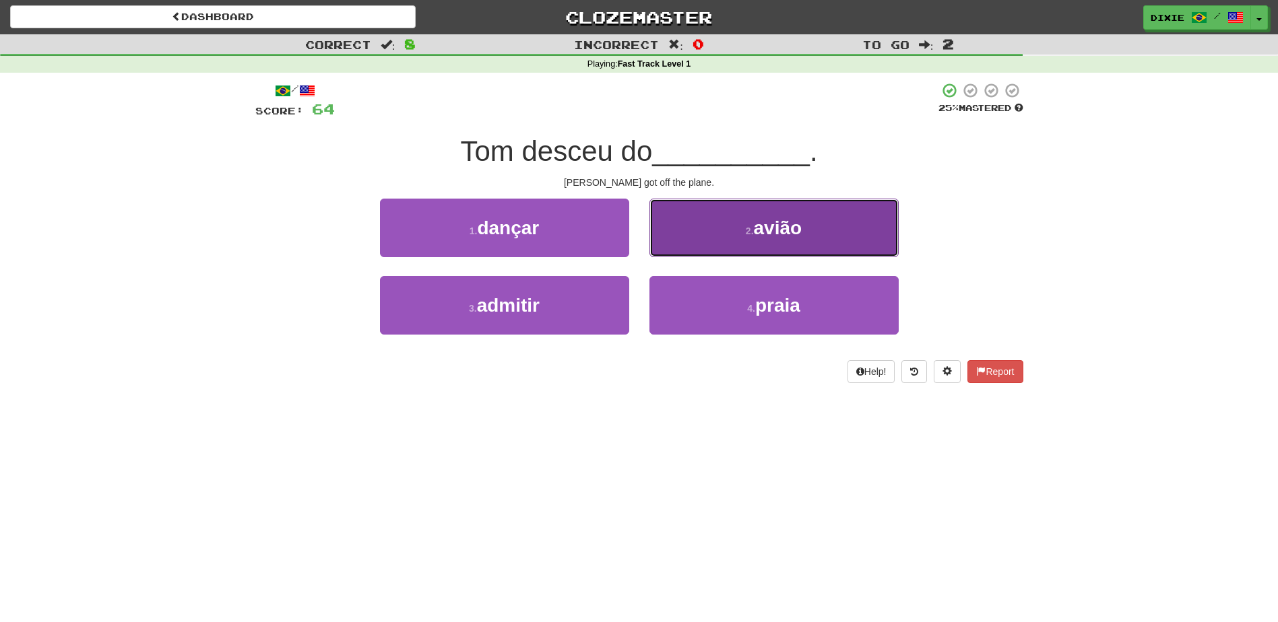
click at [674, 244] on button "2 . avião" at bounding box center [773, 228] width 249 height 59
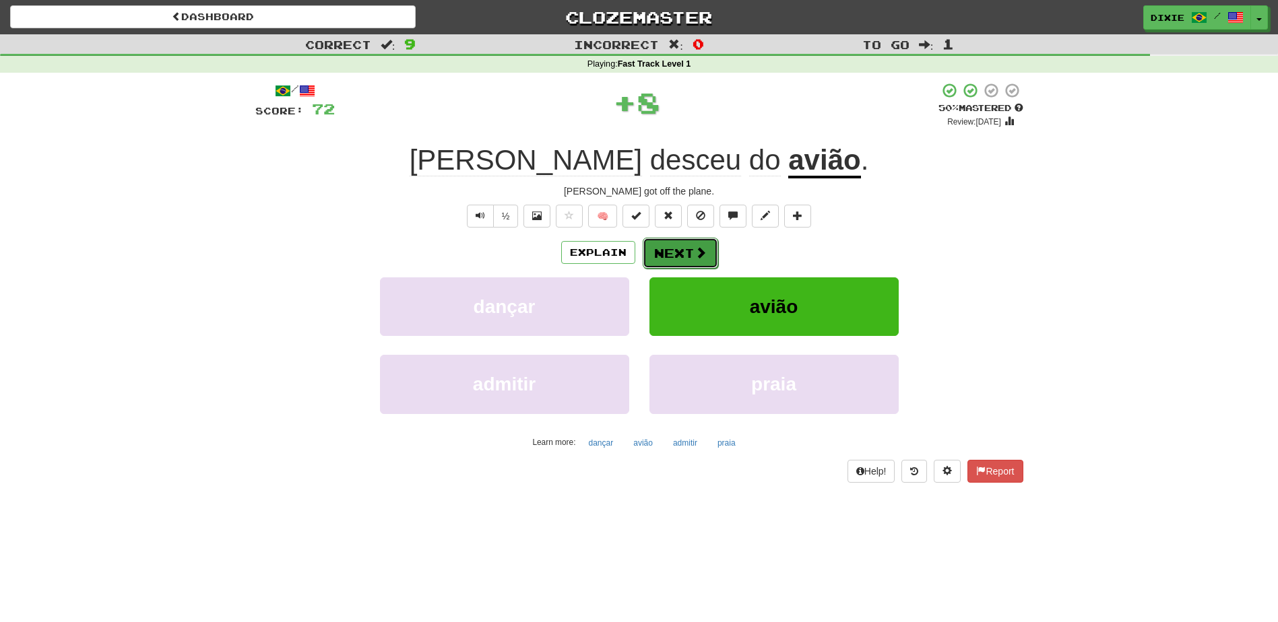
click at [661, 253] on button "Next" at bounding box center [680, 253] width 75 height 31
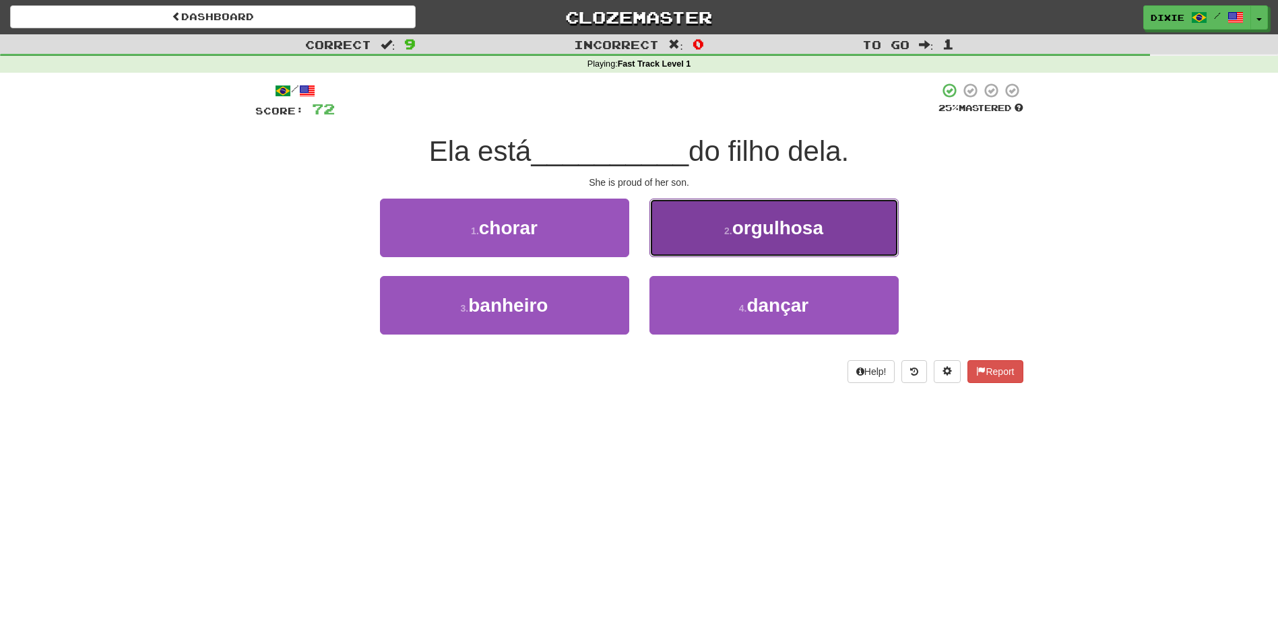
click at [670, 242] on button "2 . orgulhosa" at bounding box center [773, 228] width 249 height 59
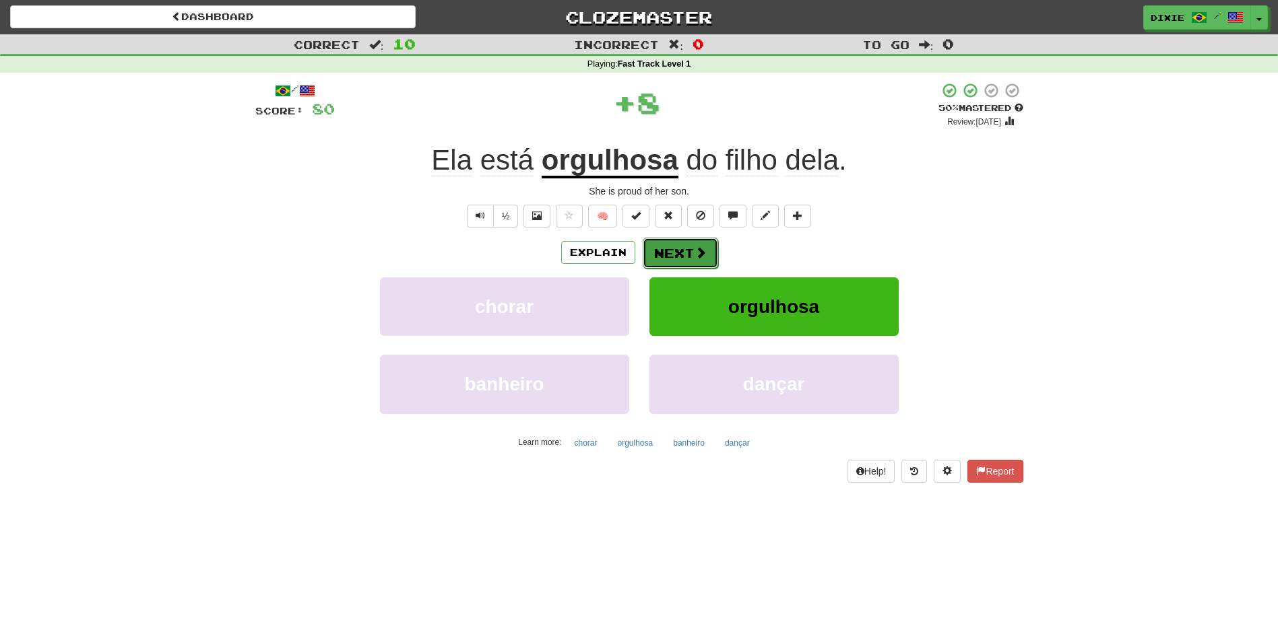
click at [662, 249] on button "Next" at bounding box center [680, 253] width 75 height 31
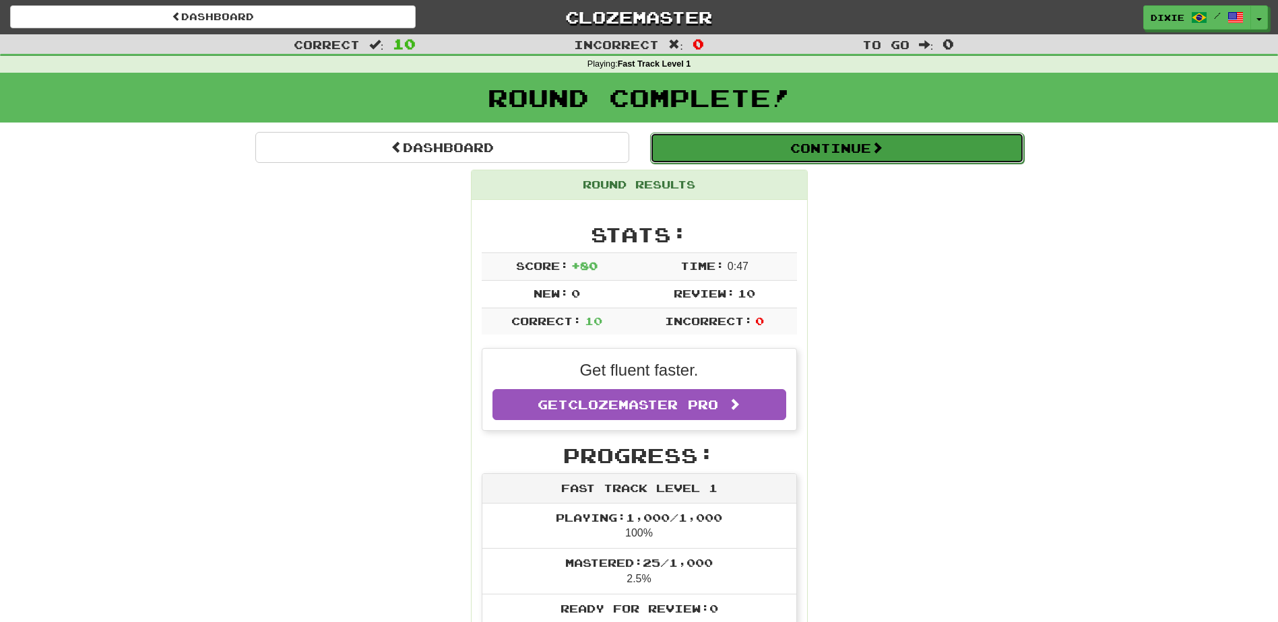
click at [824, 146] on button "Continue" at bounding box center [837, 148] width 374 height 31
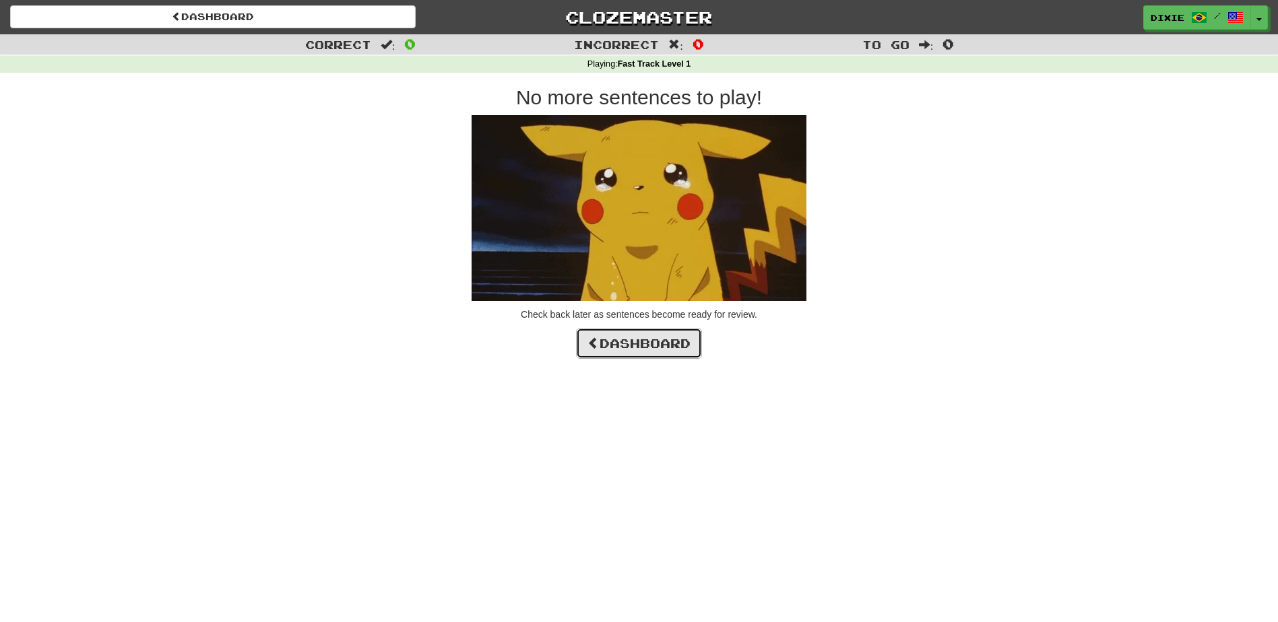
click at [587, 342] on span at bounding box center [593, 343] width 12 height 12
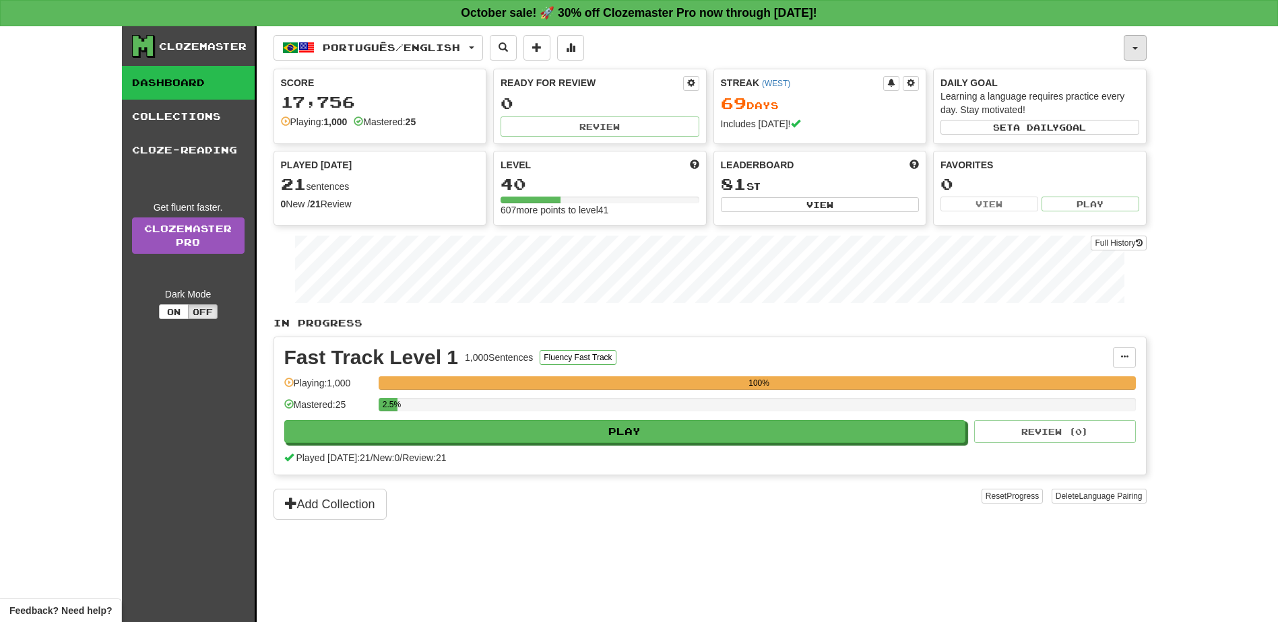
click at [1129, 42] on button "button" at bounding box center [1134, 48] width 23 height 26
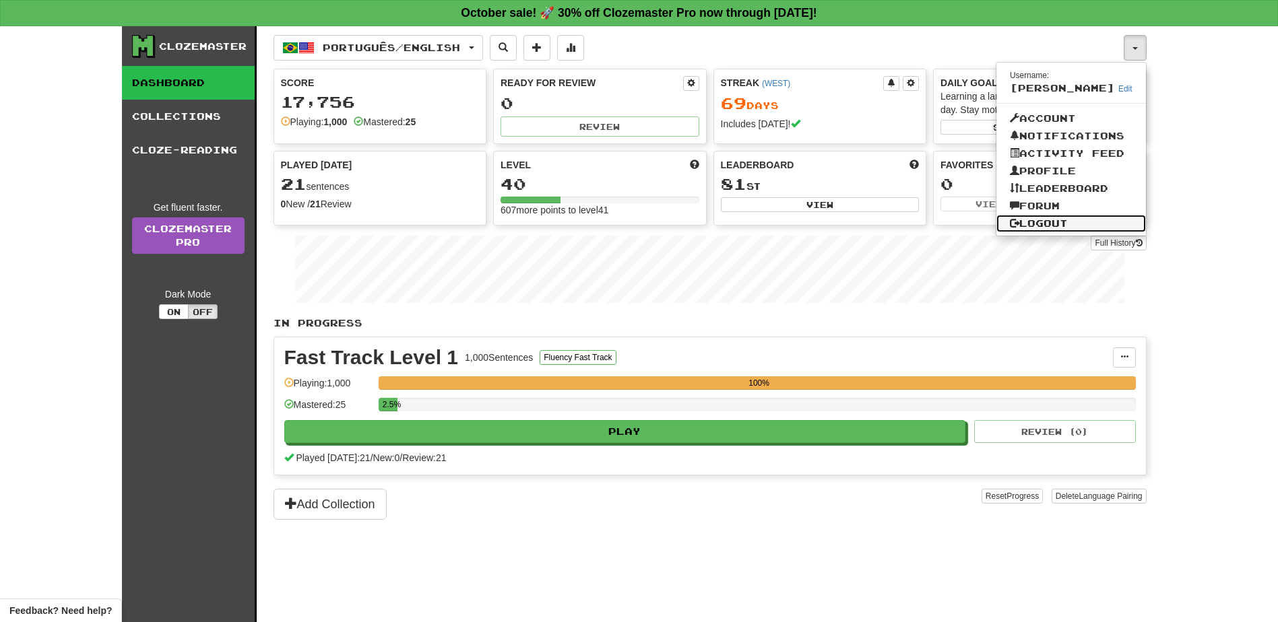
click at [1031, 220] on link "Logout" at bounding box center [1071, 224] width 150 height 18
